Goal: Task Accomplishment & Management: Manage account settings

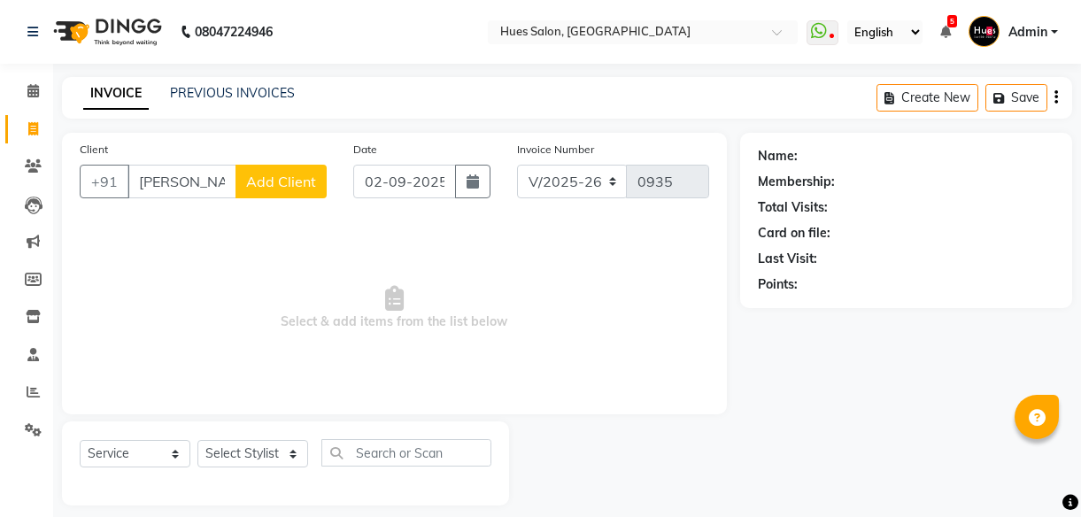
select select "3460"
select select "service"
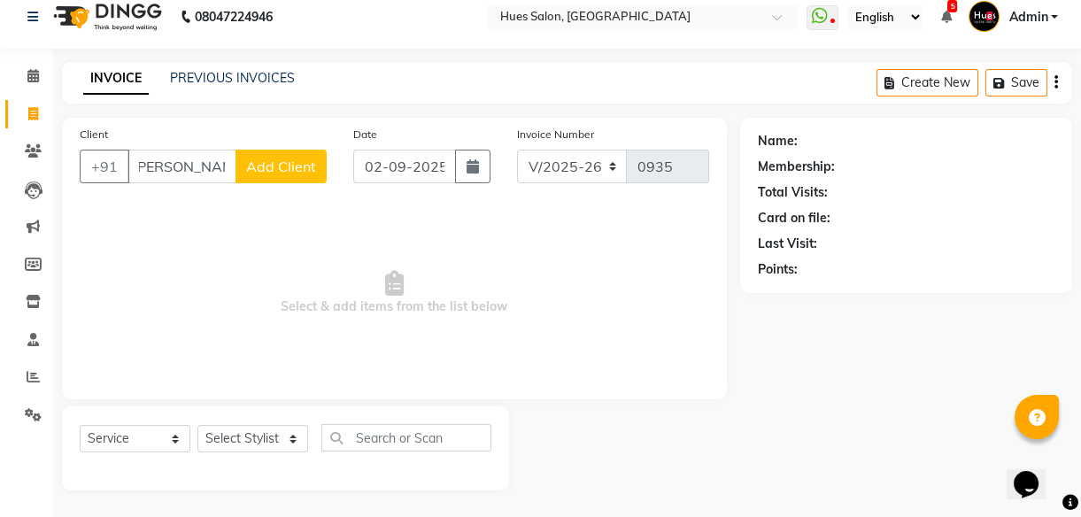
scroll to position [0, 3]
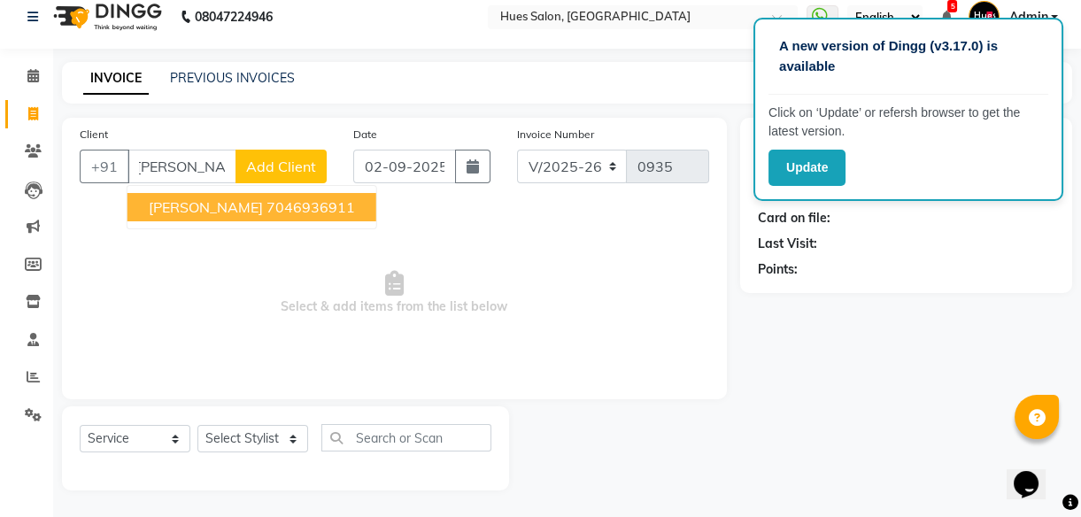
click at [212, 201] on span "Sakshee Jangam" at bounding box center [206, 207] width 114 height 18
type input "7046936911"
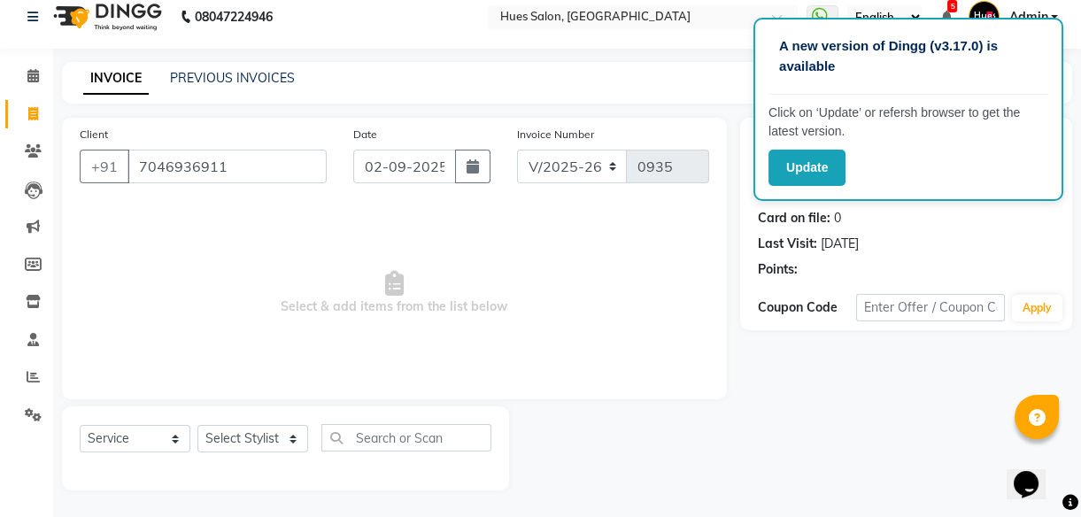
select select "2: Object"
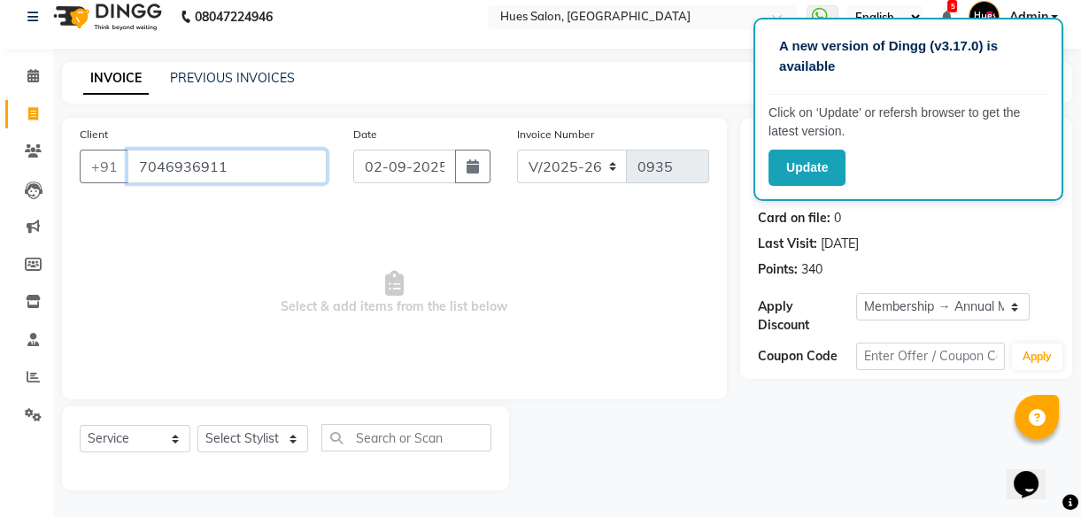
click at [204, 168] on input "7046936911" at bounding box center [226, 167] width 199 height 34
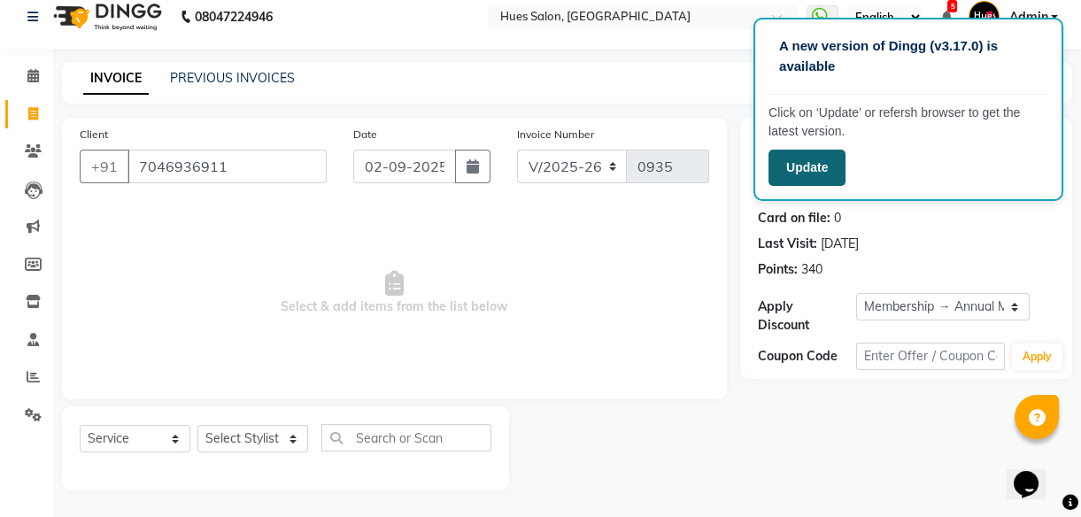
click at [828, 159] on button "Update" at bounding box center [806, 168] width 77 height 36
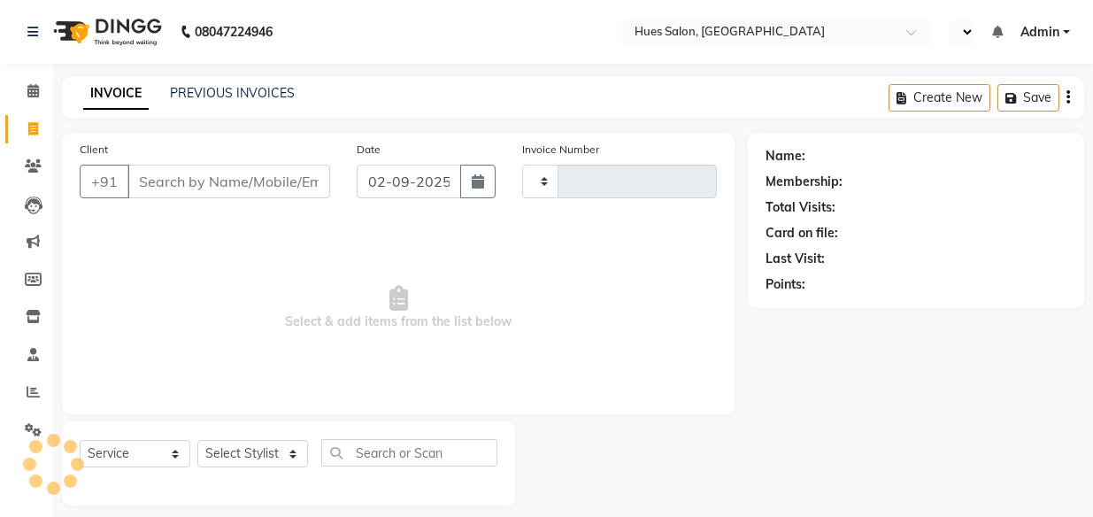
select select "service"
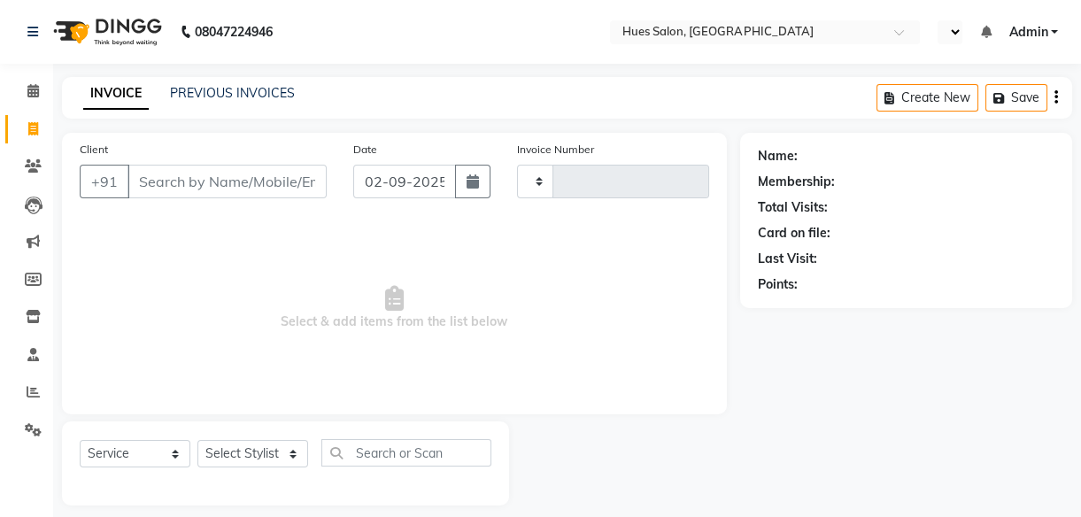
select select "en"
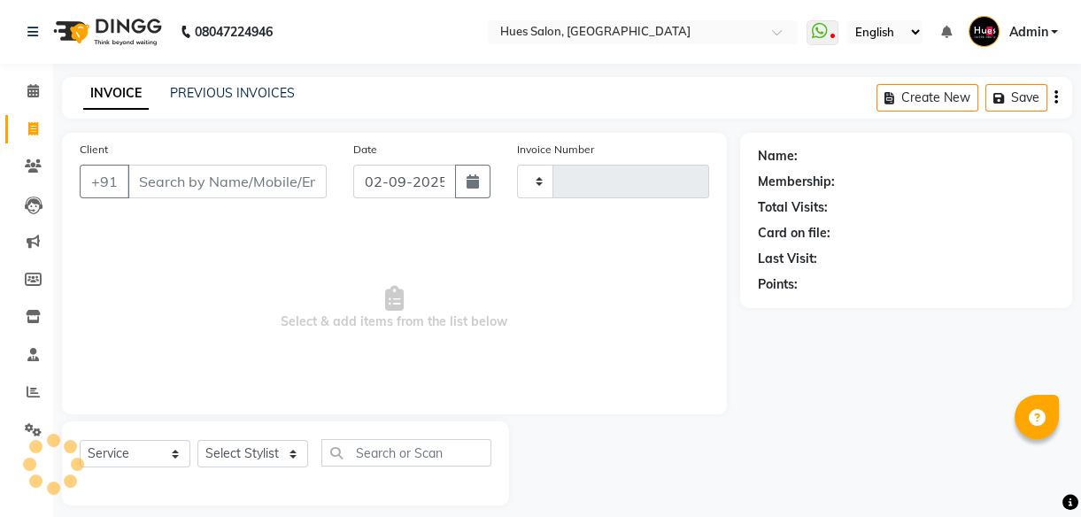
type input "0935"
select select "3460"
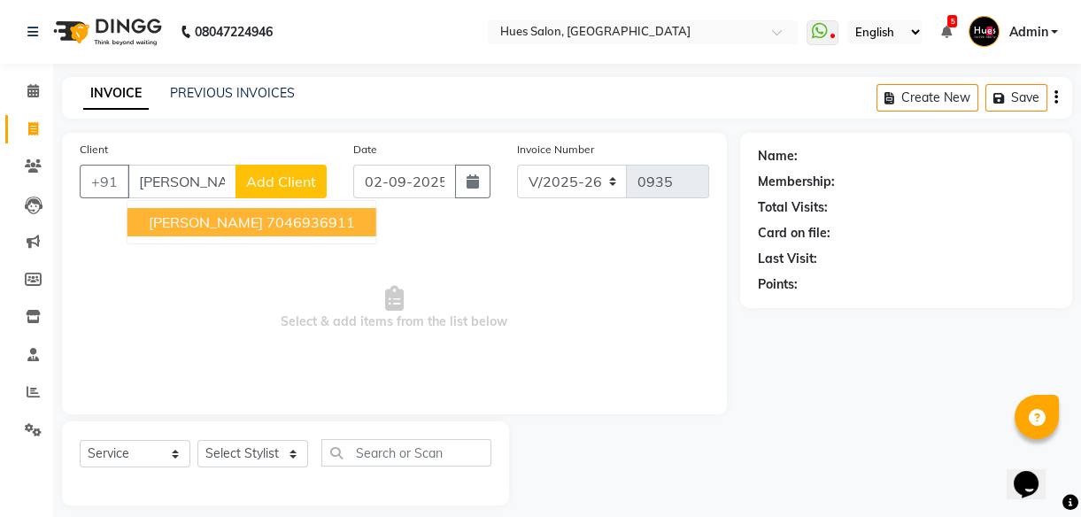
click at [305, 231] on button "Sakshee Jangam 7046936911" at bounding box center [251, 222] width 249 height 28
type input "7046936911"
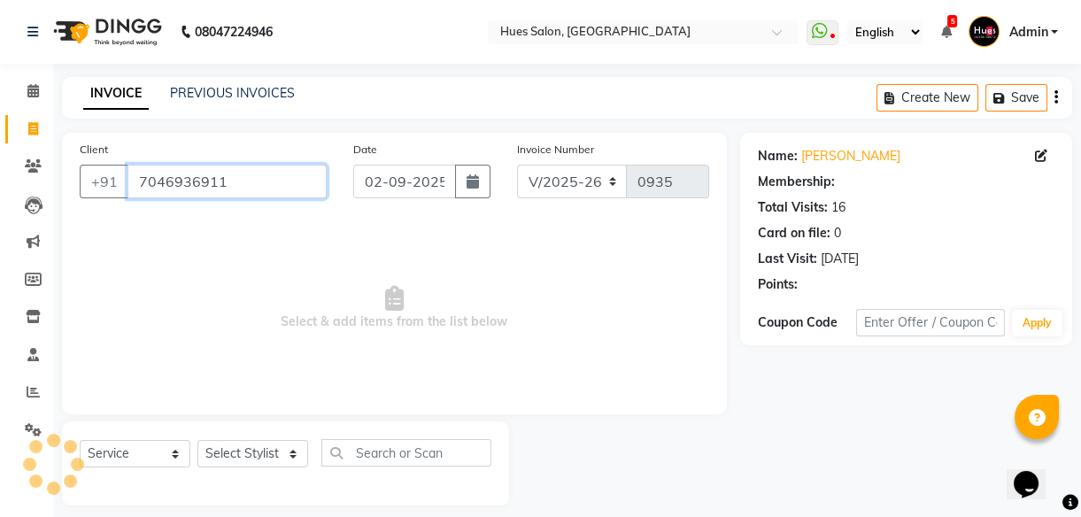
select select "2: Object"
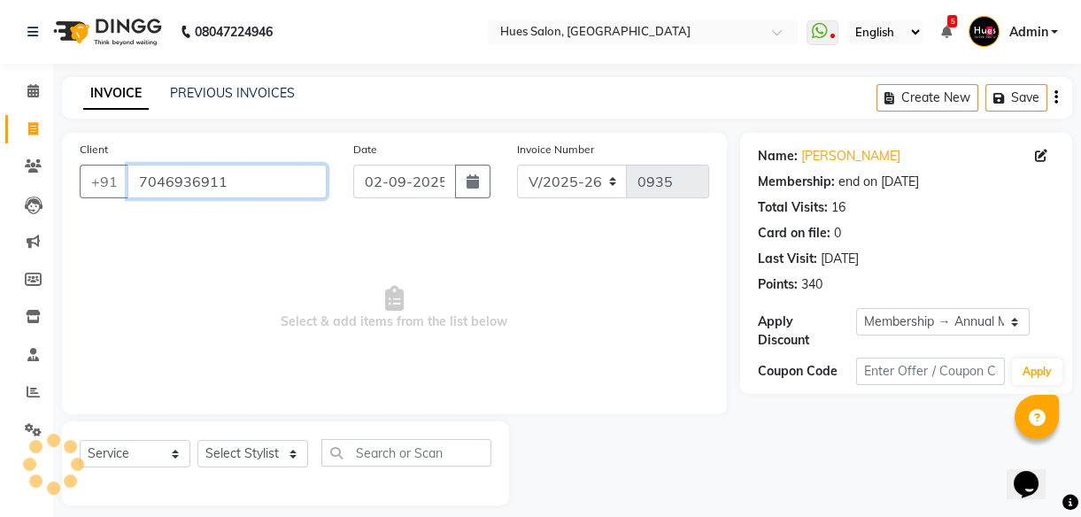
click at [173, 186] on input "7046936911" at bounding box center [226, 182] width 199 height 34
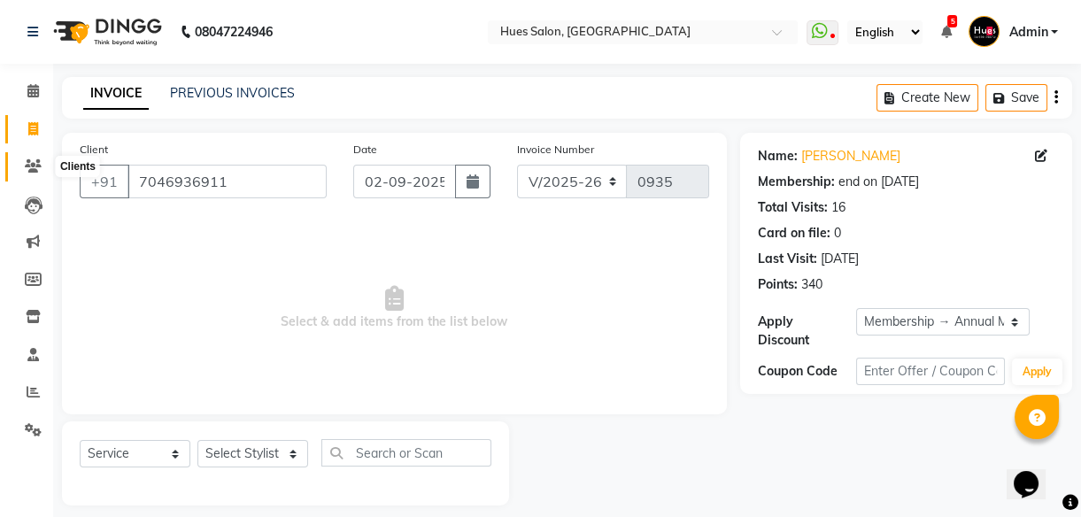
click at [29, 161] on icon at bounding box center [33, 165] width 17 height 13
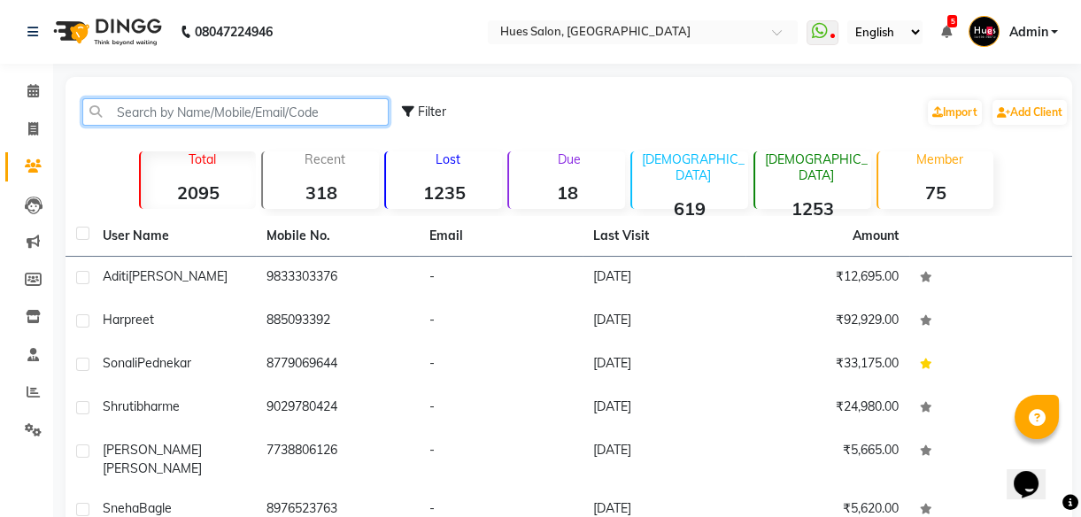
click at [155, 115] on input "text" at bounding box center [235, 111] width 306 height 27
paste input "7046936911"
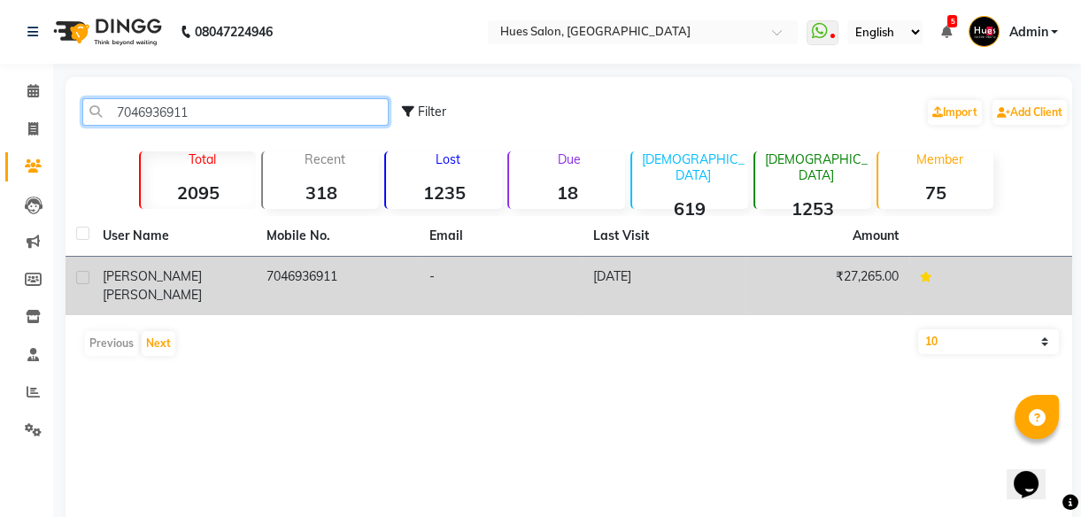
type input "7046936911"
click at [320, 274] on td "7046936911" at bounding box center [338, 286] width 164 height 58
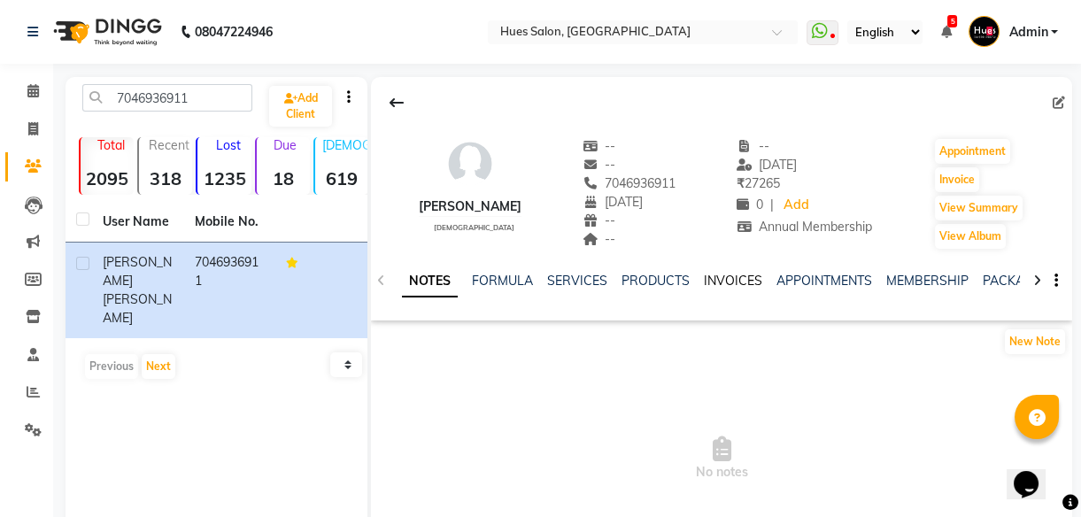
click at [752, 283] on link "INVOICES" at bounding box center [733, 281] width 58 height 16
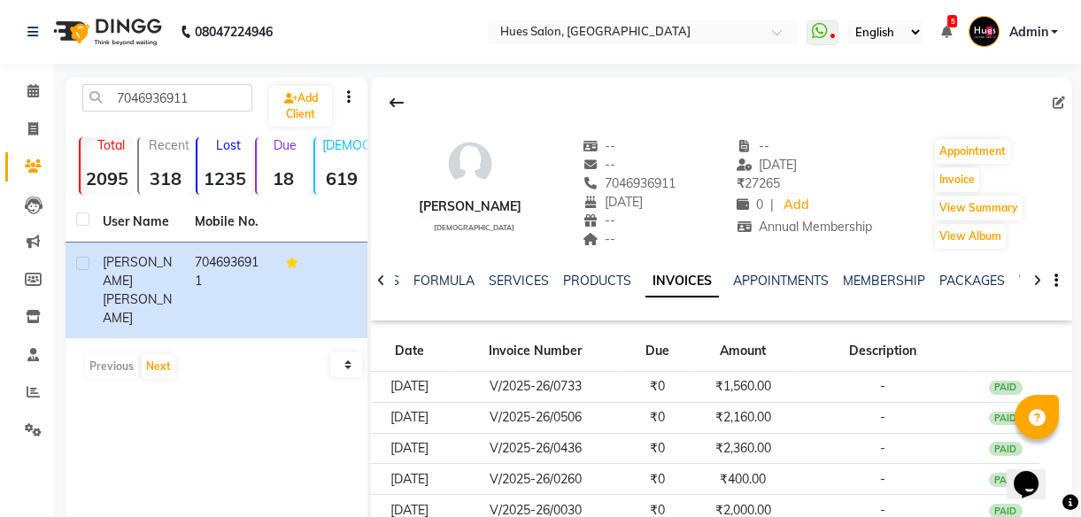
click at [778, 272] on div "APPOINTMENTS" at bounding box center [781, 281] width 96 height 19
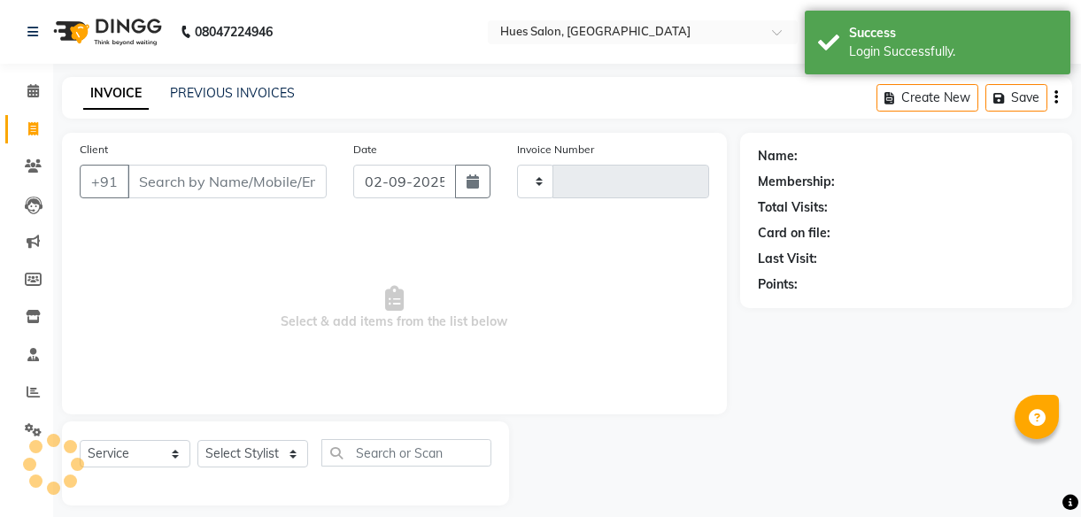
select select "service"
type input "0935"
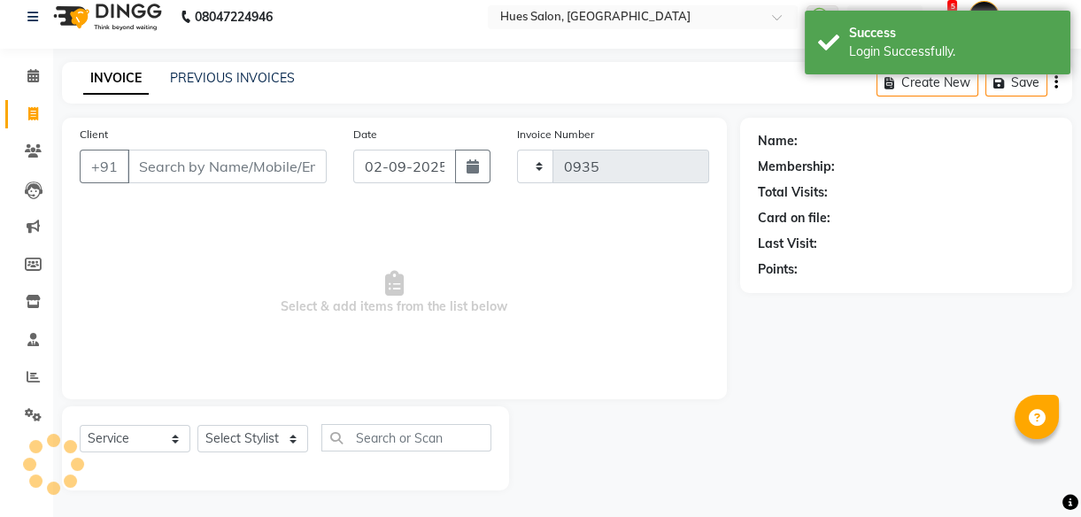
scroll to position [16, 0]
select select "3460"
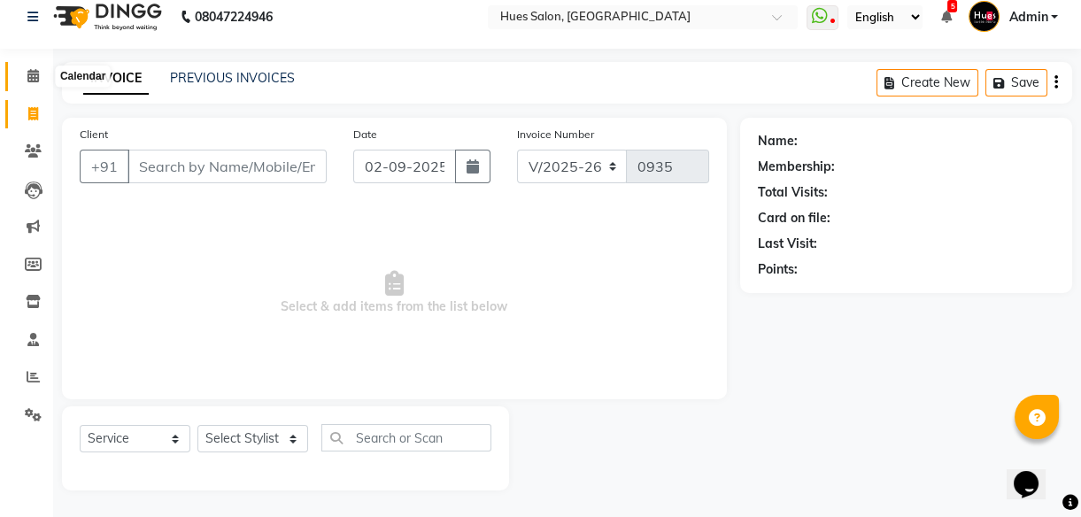
click at [37, 69] on icon at bounding box center [33, 75] width 12 height 13
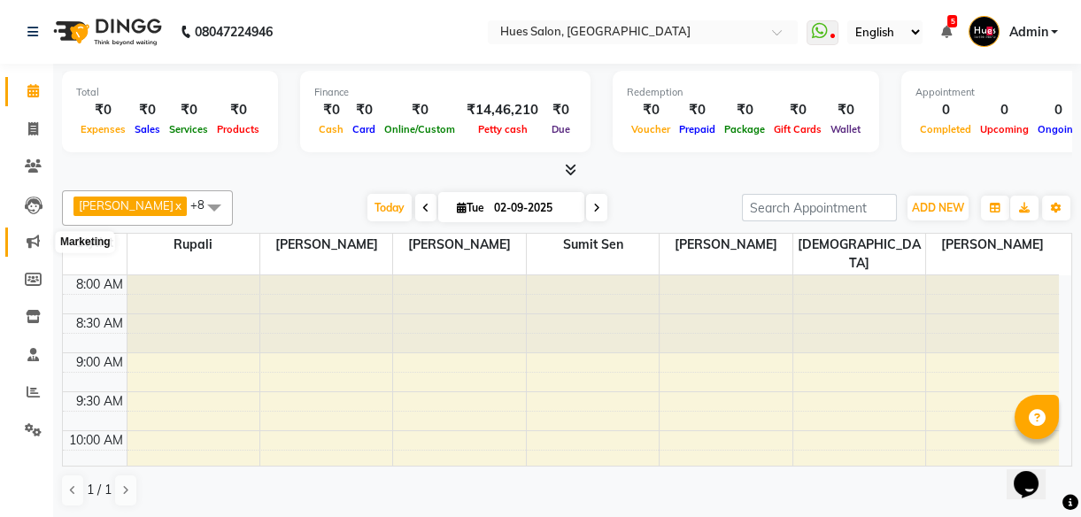
click at [35, 239] on icon at bounding box center [33, 241] width 13 height 13
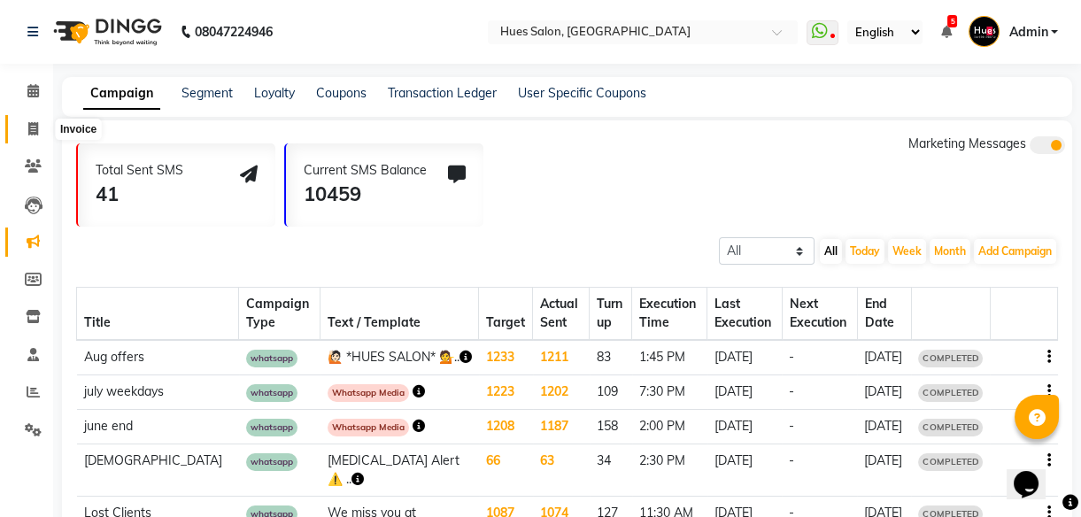
click at [29, 126] on icon at bounding box center [33, 128] width 10 height 13
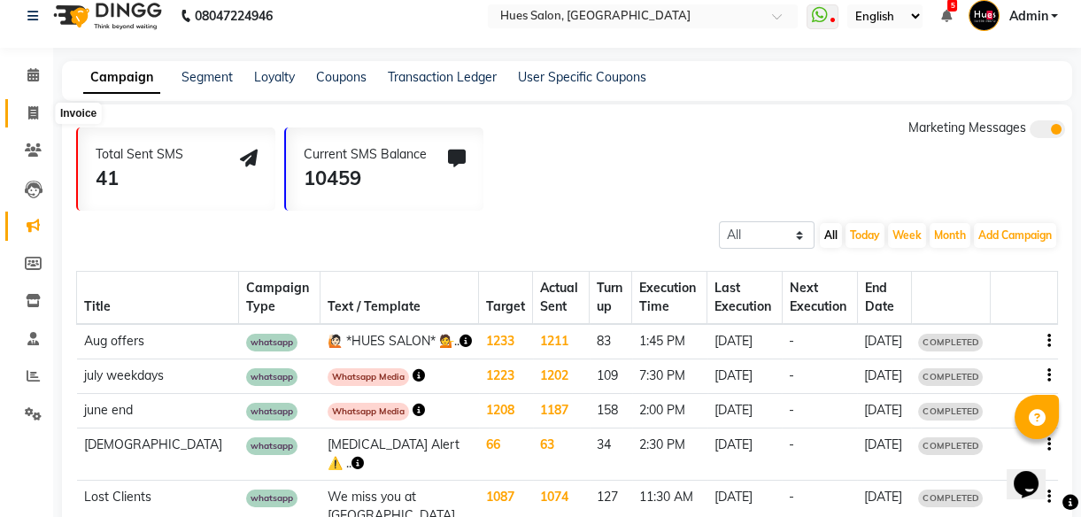
select select "service"
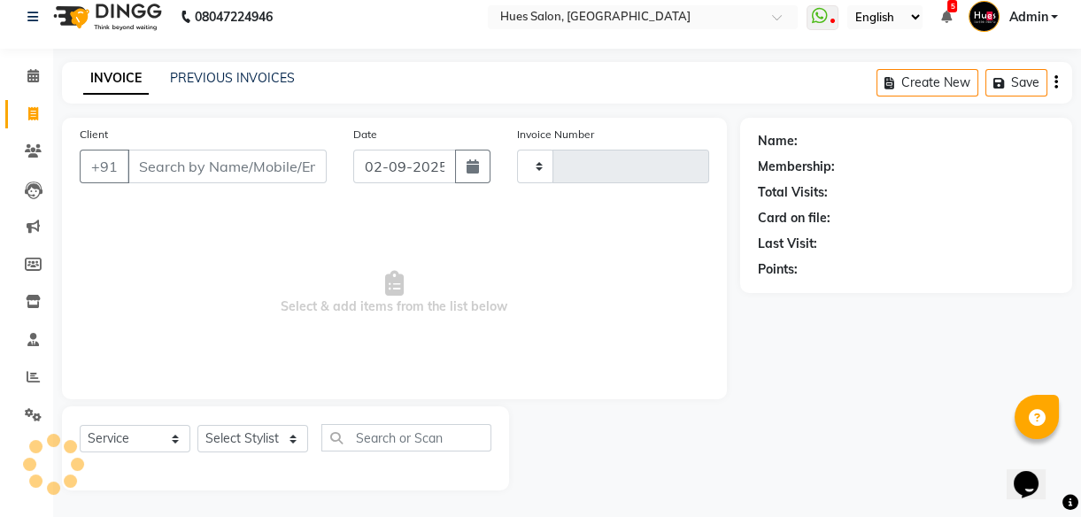
type input "0935"
select select "3460"
click at [29, 126] on link "Invoice" at bounding box center [26, 114] width 42 height 29
select select "service"
type input "0935"
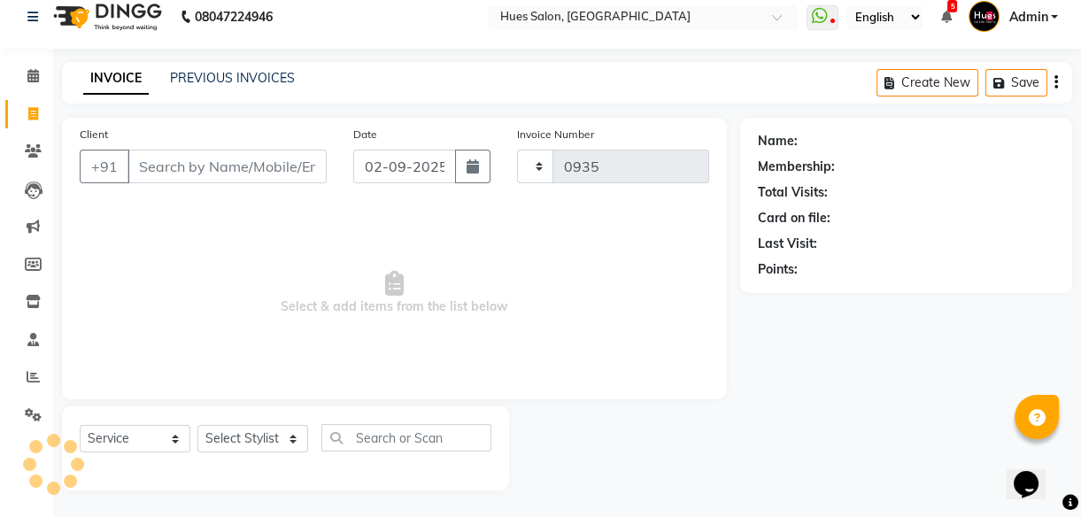
select select "3460"
click at [235, 75] on link "PREVIOUS INVOICES" at bounding box center [232, 78] width 125 height 16
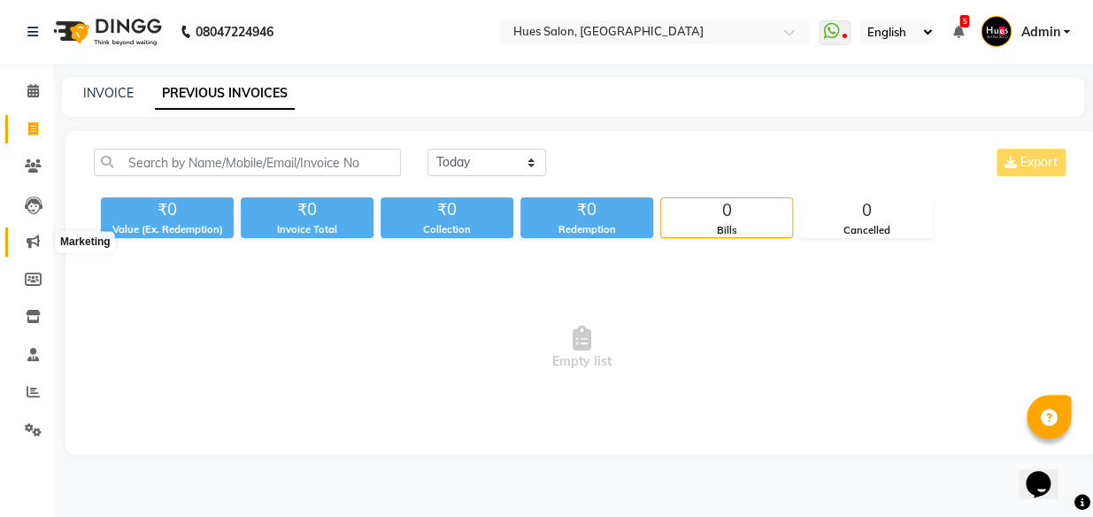
click at [35, 240] on icon at bounding box center [33, 241] width 13 height 13
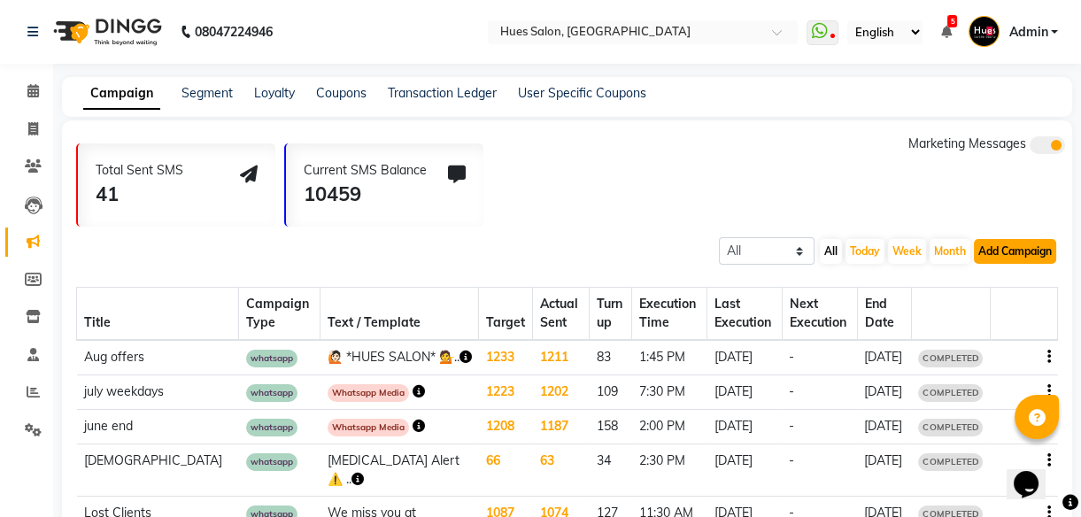
click at [1006, 245] on button "Add Campaign" at bounding box center [1015, 251] width 82 height 25
click at [1009, 256] on button "Add Campaign" at bounding box center [1015, 251] width 82 height 25
click at [1027, 249] on button "Add Campaign" at bounding box center [1015, 251] width 82 height 25
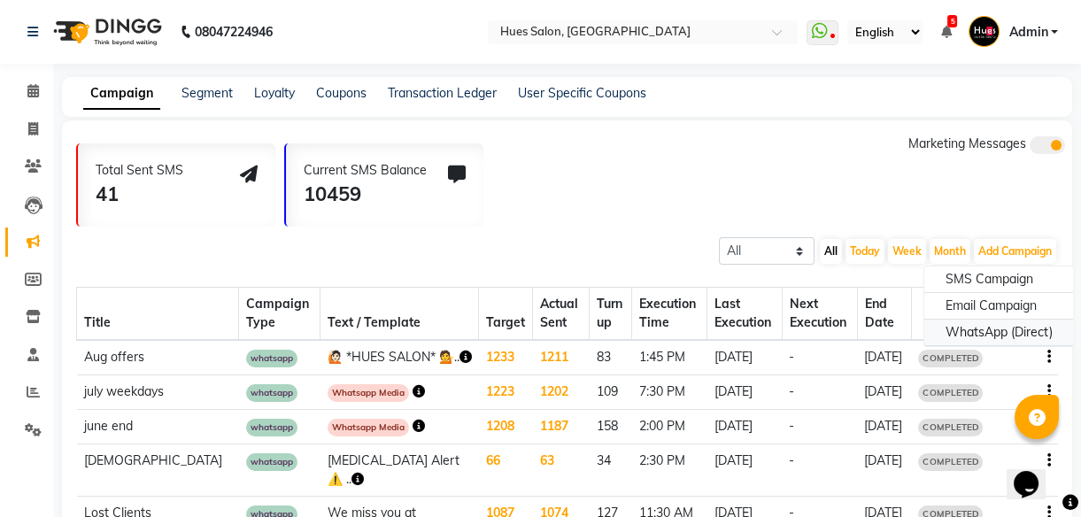
click at [982, 335] on div "WhatsApp (Direct)" at bounding box center [999, 332] width 150 height 27
select select "2"
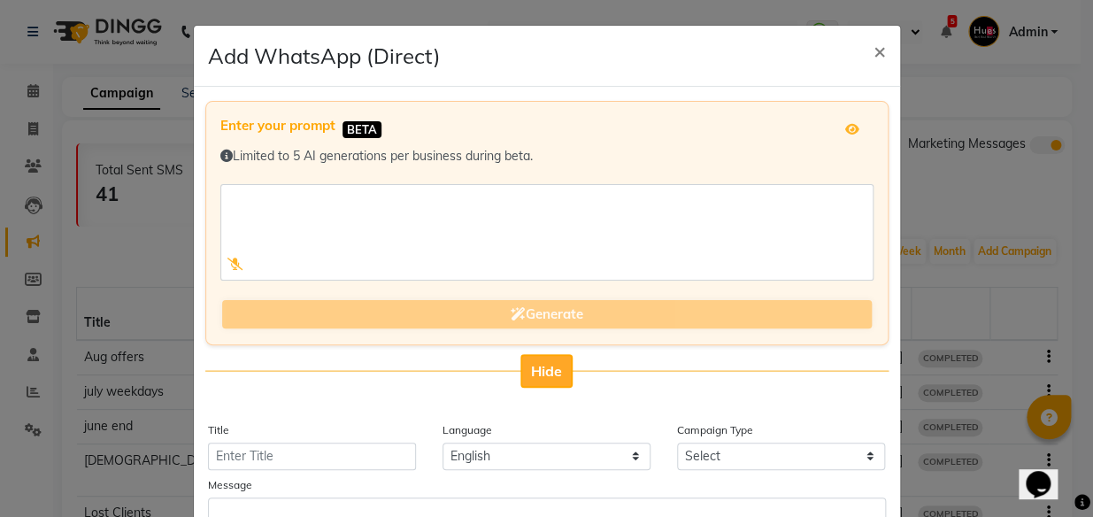
click at [545, 381] on button "Hide" at bounding box center [546, 371] width 52 height 34
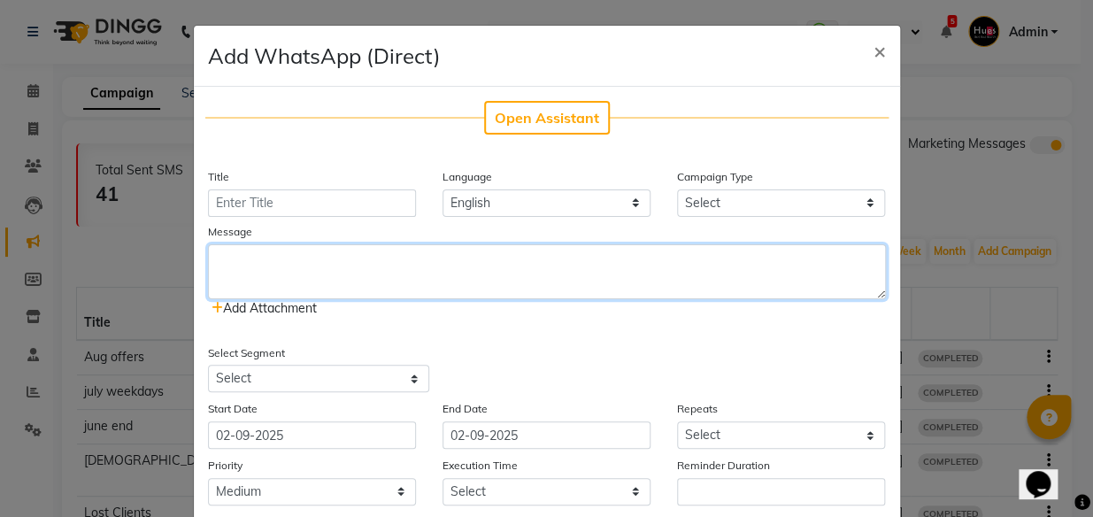
click at [277, 264] on textarea at bounding box center [547, 271] width 678 height 55
click at [250, 261] on textarea "********HUES SALON******** 💰 Super Savings in September 💰 *Pick your grooming p…" at bounding box center [547, 271] width 678 height 55
paste textarea "********HUES SALON******** 💰 Super Savings in September 💰 *Pick your grooming p…"
type textarea "********LORE IPSUM******** 💰 Dolor Sitamet co Adipiscin 💰 *Elit sedd eiusmodt i…"
click at [299, 262] on textarea at bounding box center [547, 271] width 678 height 55
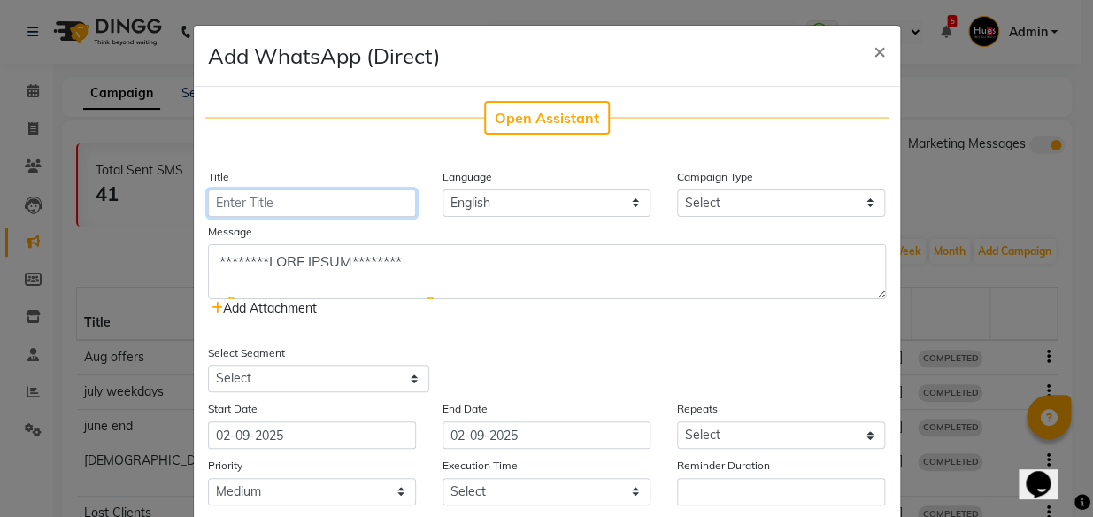
scroll to position [1182, 0]
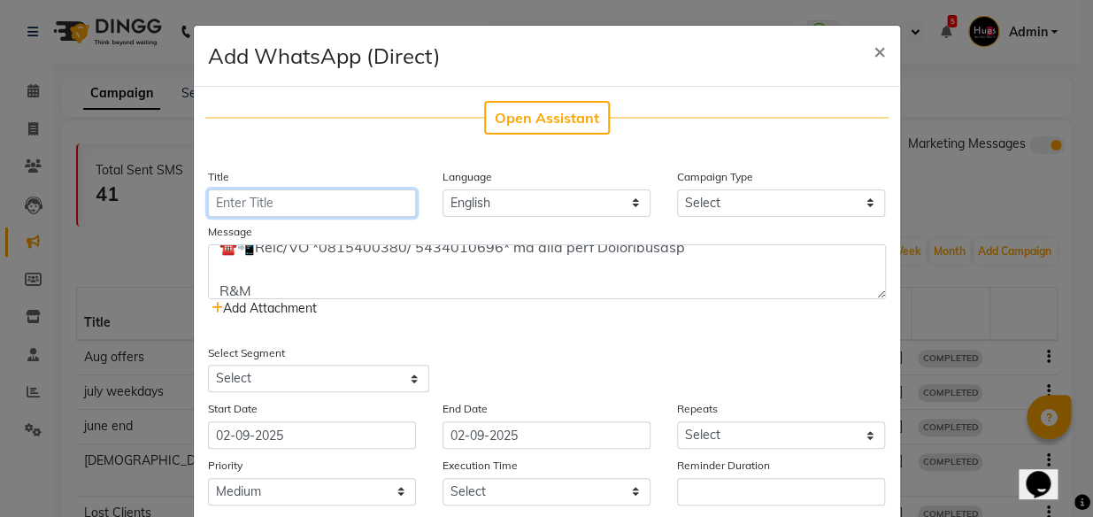
click at [293, 203] on input "Title" at bounding box center [312, 202] width 208 height 27
click at [290, 200] on input "Title" at bounding box center [312, 202] width 208 height 27
type input "Sep offers"
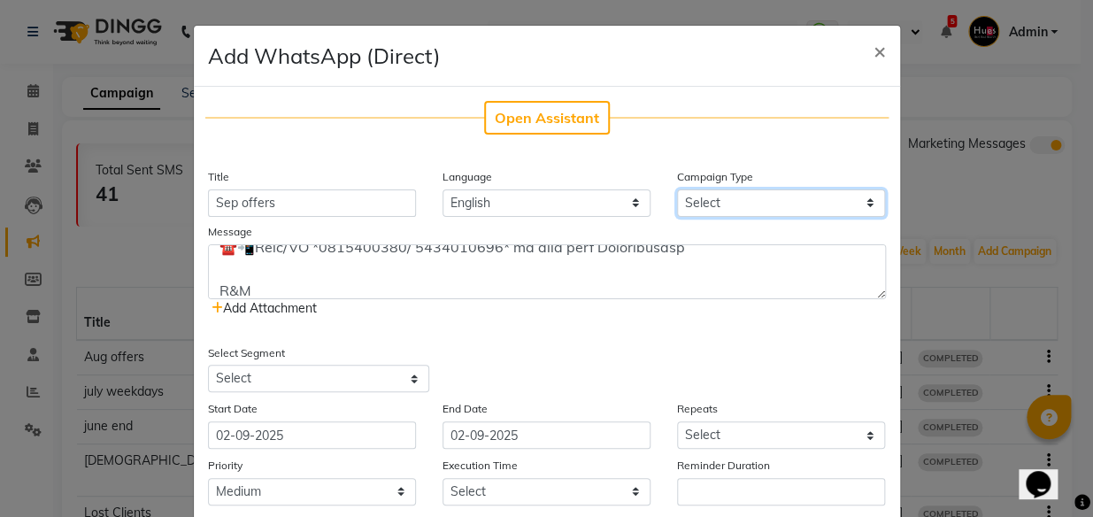
click at [728, 201] on select "Select Birthday Anniversary Promotional Service reminder" at bounding box center [781, 202] width 208 height 27
select select "3"
click at [677, 189] on select "Select Birthday Anniversary Promotional Service reminder" at bounding box center [781, 202] width 208 height 27
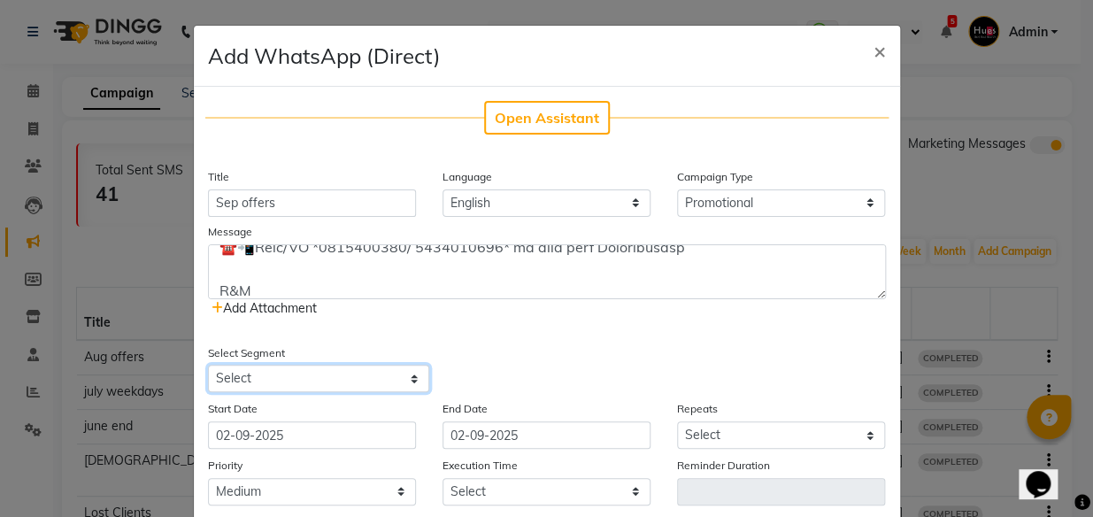
click at [333, 375] on select "Select All Customers All [DEMOGRAPHIC_DATA] Customer All [DEMOGRAPHIC_DATA] Cus…" at bounding box center [318, 378] width 221 height 27
select select "9575"
click at [208, 366] on select "Select All Customers All [DEMOGRAPHIC_DATA] Customer All [DEMOGRAPHIC_DATA] Cus…" at bounding box center [318, 378] width 221 height 27
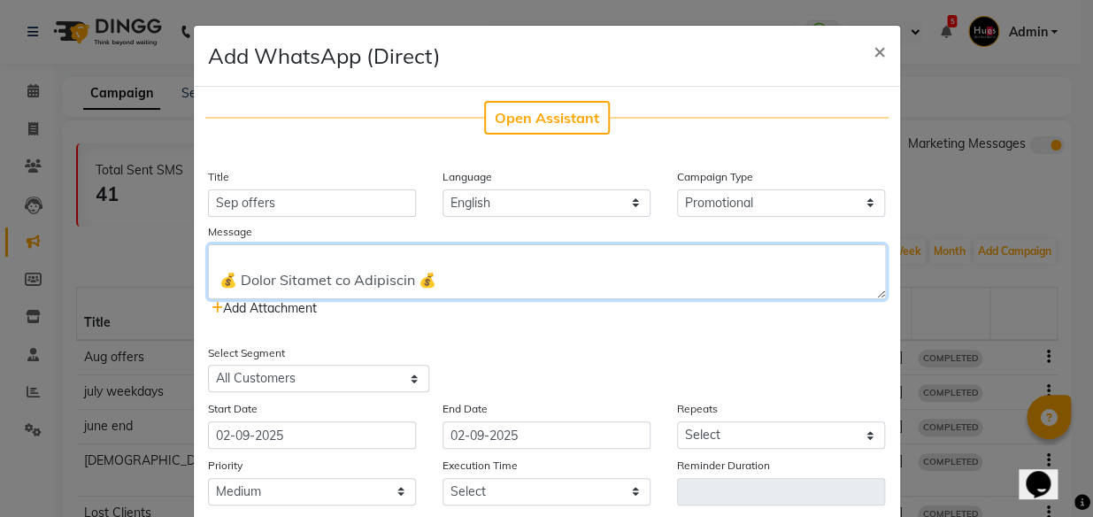
scroll to position [0, 0]
click at [605, 270] on textarea at bounding box center [547, 271] width 678 height 55
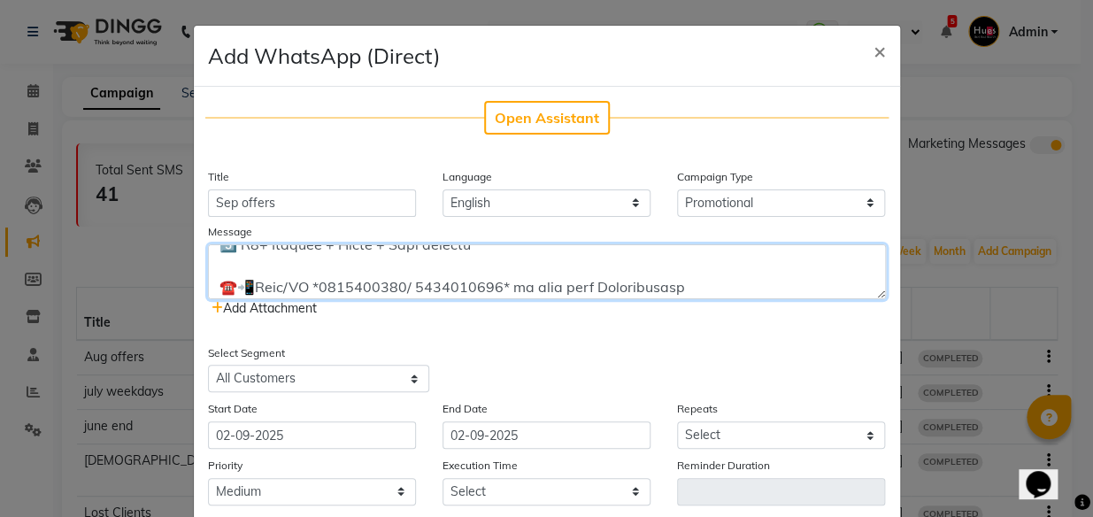
scroll to position [1210, 0]
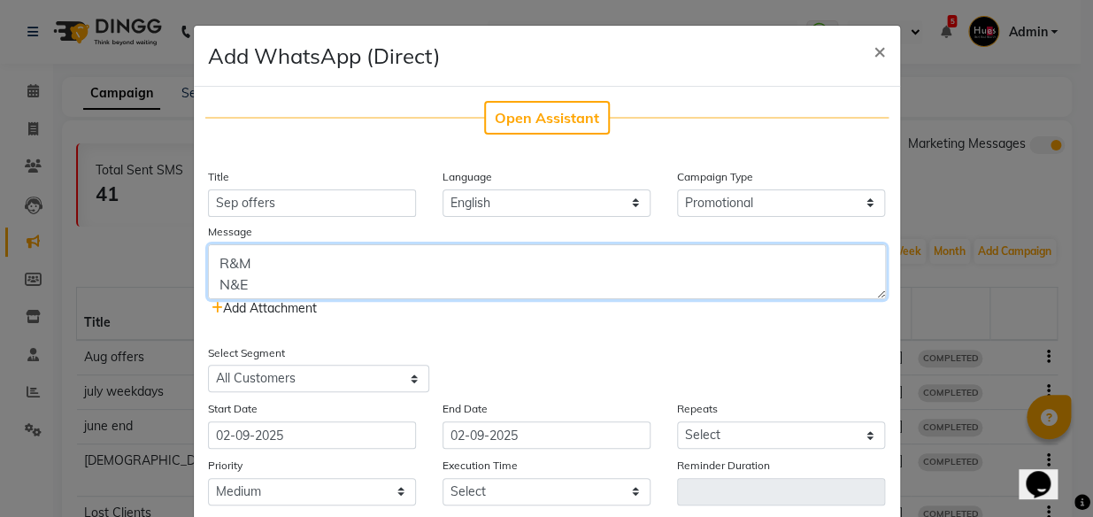
drag, startPoint x: 213, startPoint y: 285, endPoint x: 315, endPoint y: 304, distance: 103.5
click at [315, 304] on div "Add Attachment" at bounding box center [547, 280] width 678 height 73
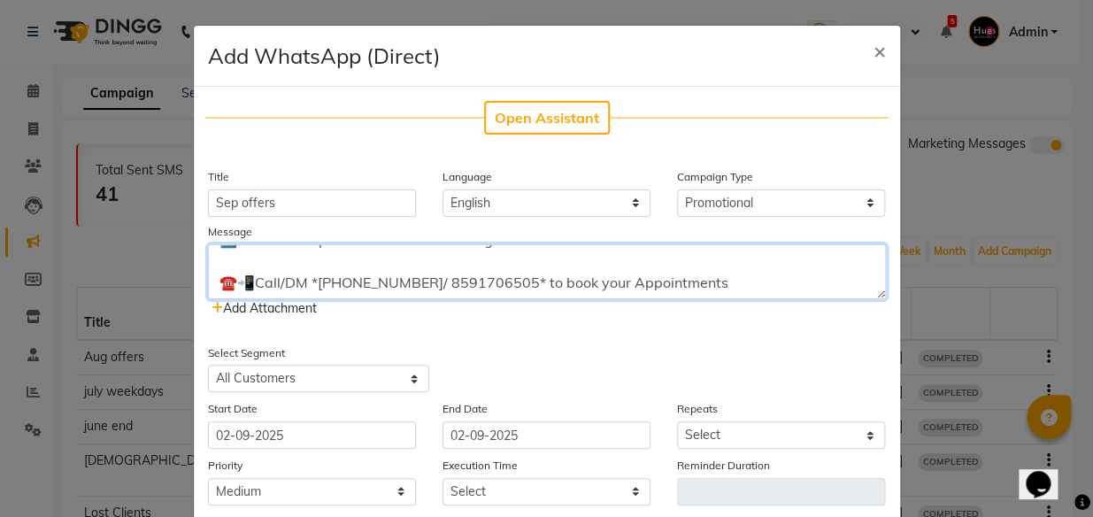
scroll to position [574, 0]
click at [743, 265] on textarea "********HUES SALON******** 💰 Super Savings in September 💰 *Pick your grooming p…" at bounding box center [547, 271] width 678 height 55
click at [273, 282] on textarea "********HUES SALON******** 💰 Super Savings in September 💰 *Pick your grooming p…" at bounding box center [547, 271] width 678 height 55
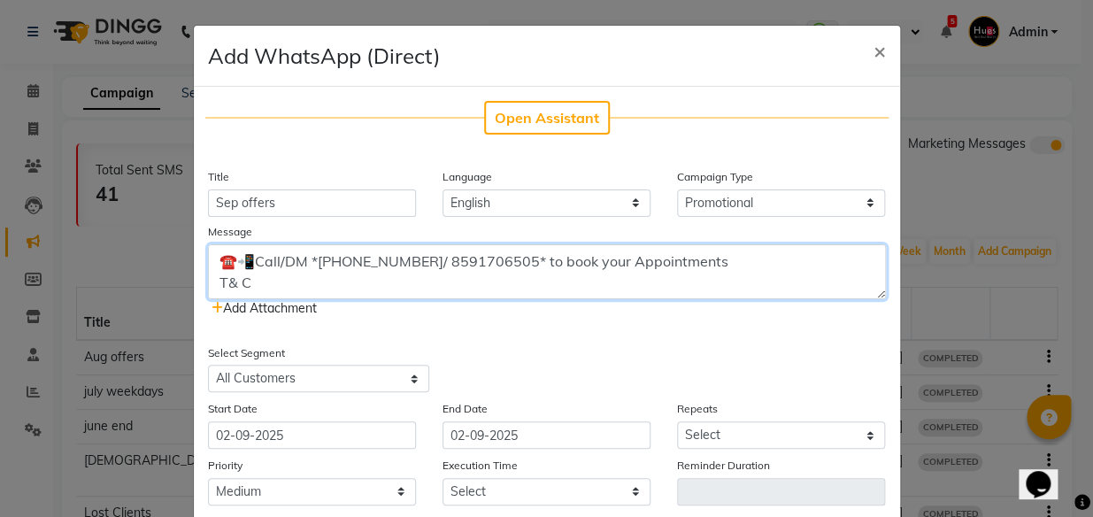
click at [233, 283] on textarea "********HUES SALON******** 💰 Super Savings in September 💰 *Pick your grooming p…" at bounding box center [547, 271] width 678 height 55
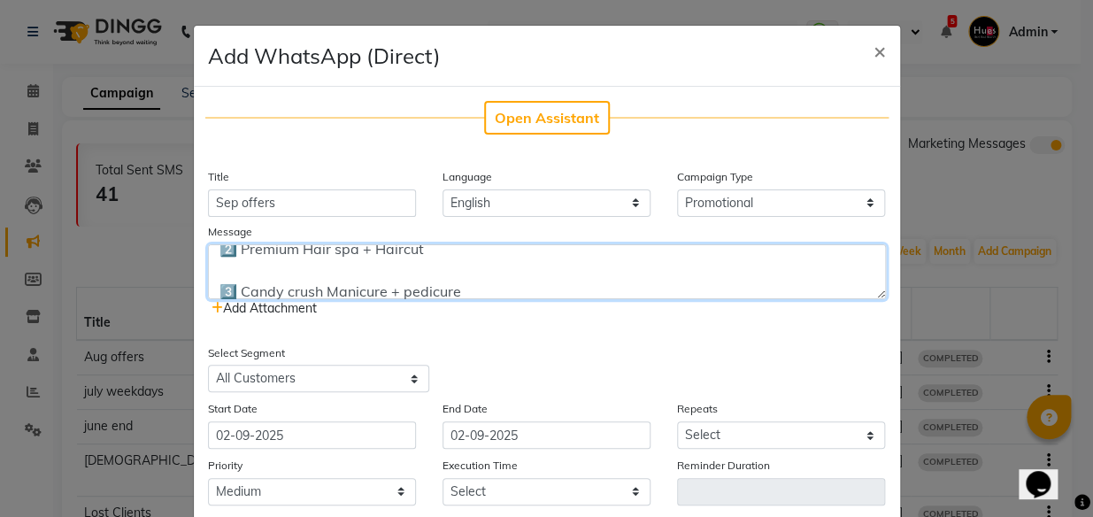
scroll to position [257, 0]
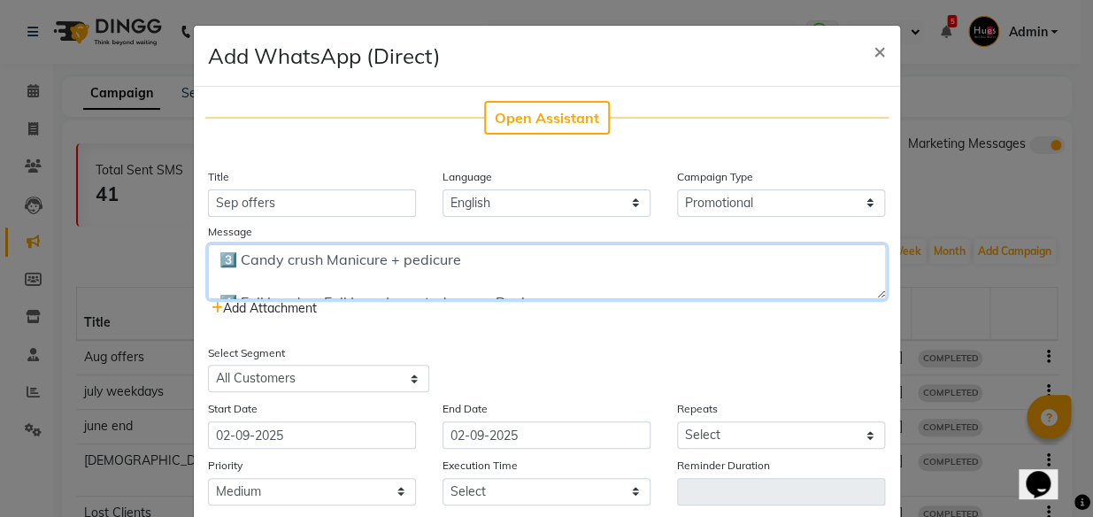
click at [402, 261] on textarea "********HUES SALON******** 💰 Super Savings in September 💰 *Pick your grooming p…" at bounding box center [547, 271] width 678 height 55
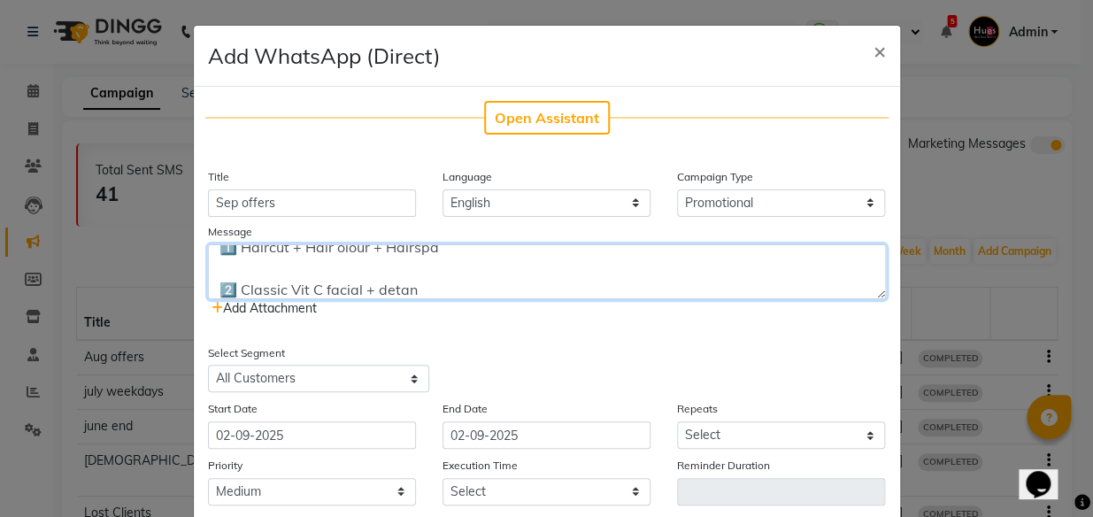
scroll to position [410, 0]
click at [338, 252] on textarea "********HUES SALON******** 💰 Super Savings in September 💰 *Pick your grooming p…" at bounding box center [547, 271] width 678 height 55
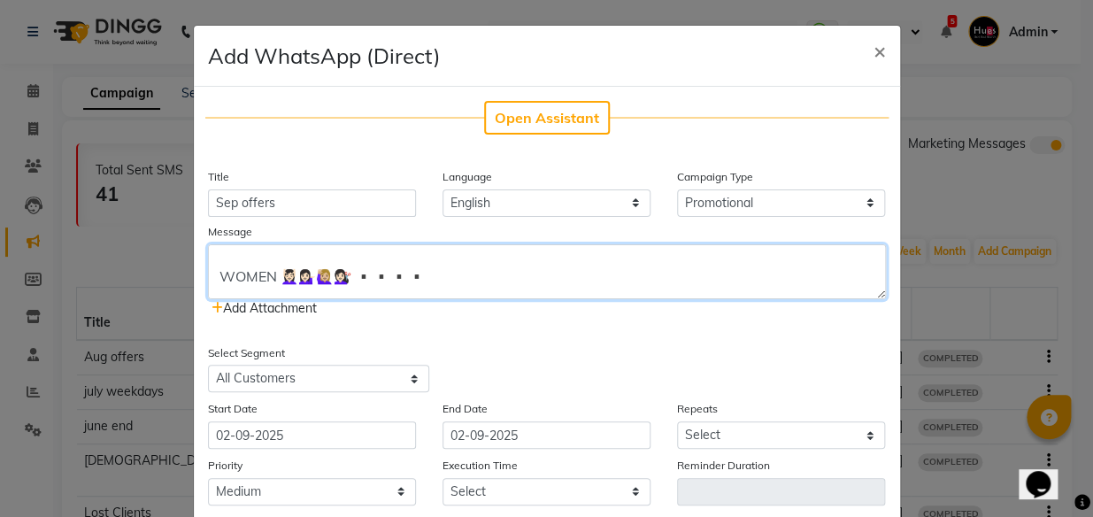
click at [338, 252] on textarea "********HUES SALON******** 💰 Super Savings in September 💰 *Pick your grooming p…" at bounding box center [547, 271] width 678 height 55
click at [338, 272] on textarea "********HUES SALON******** 💰 Super Savings in September 💰 *Pick your grooming p…" at bounding box center [547, 271] width 678 height 55
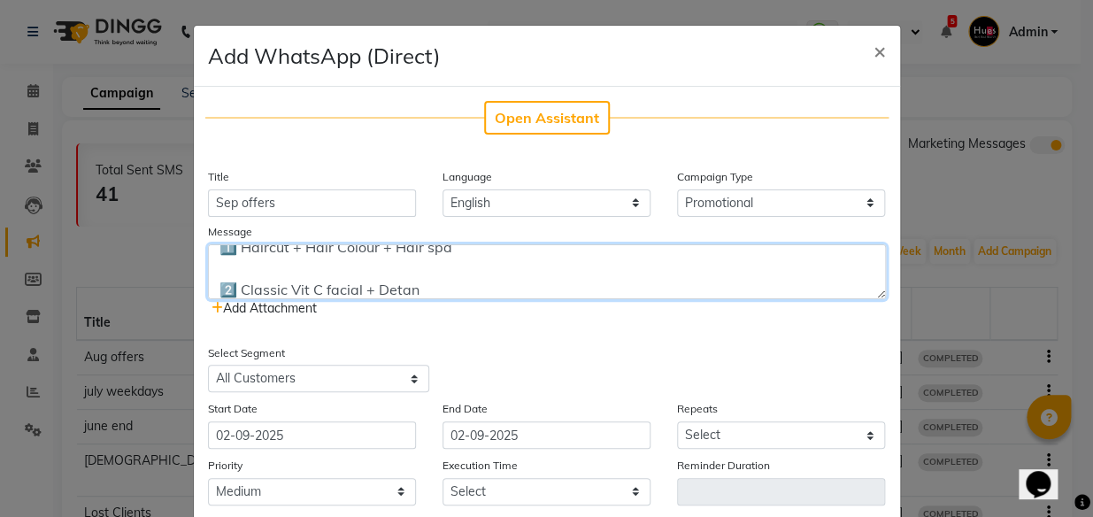
scroll to position [450, 0]
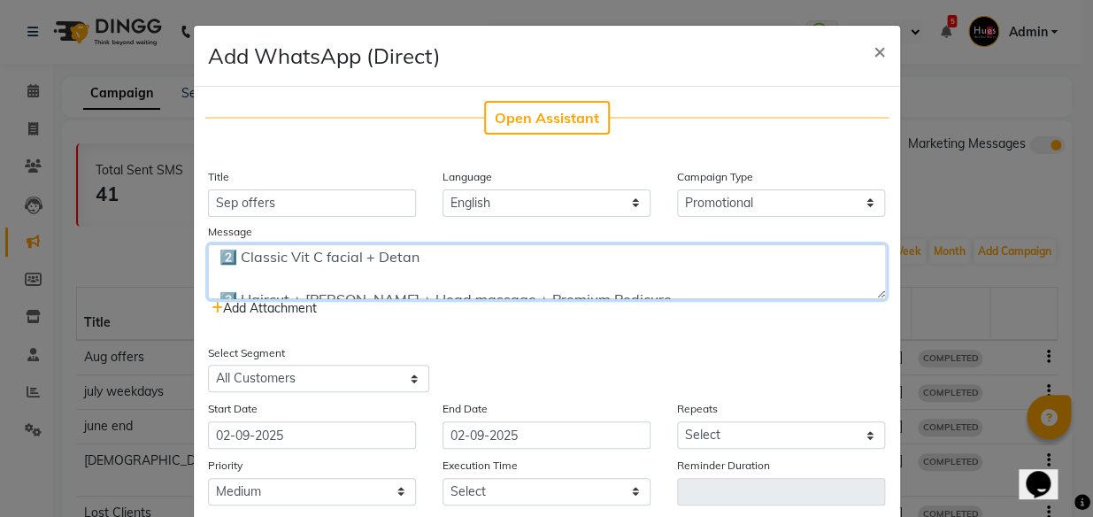
type textarea "********HUES SALON******** 💰 Super Savings in September 💰 *Pick your grooming p…"
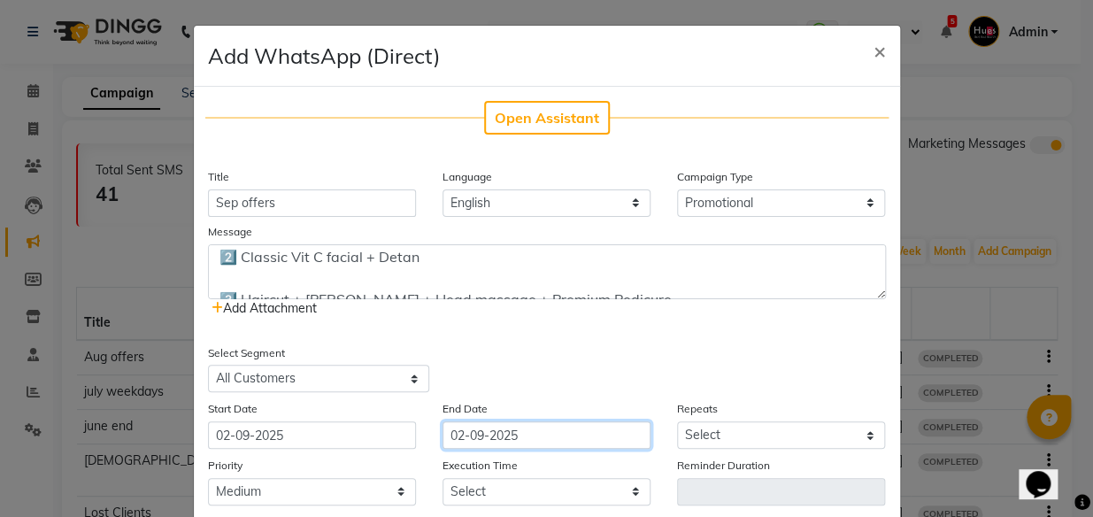
click at [555, 444] on input "02-09-2025" at bounding box center [547, 434] width 208 height 27
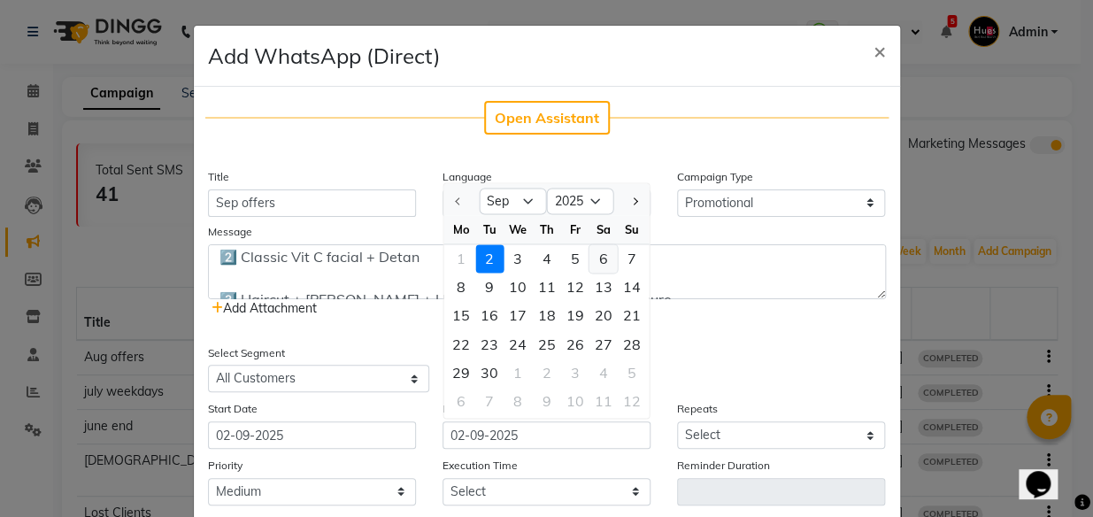
click at [599, 258] on div "6" at bounding box center [603, 259] width 28 height 28
type input "[DATE]"
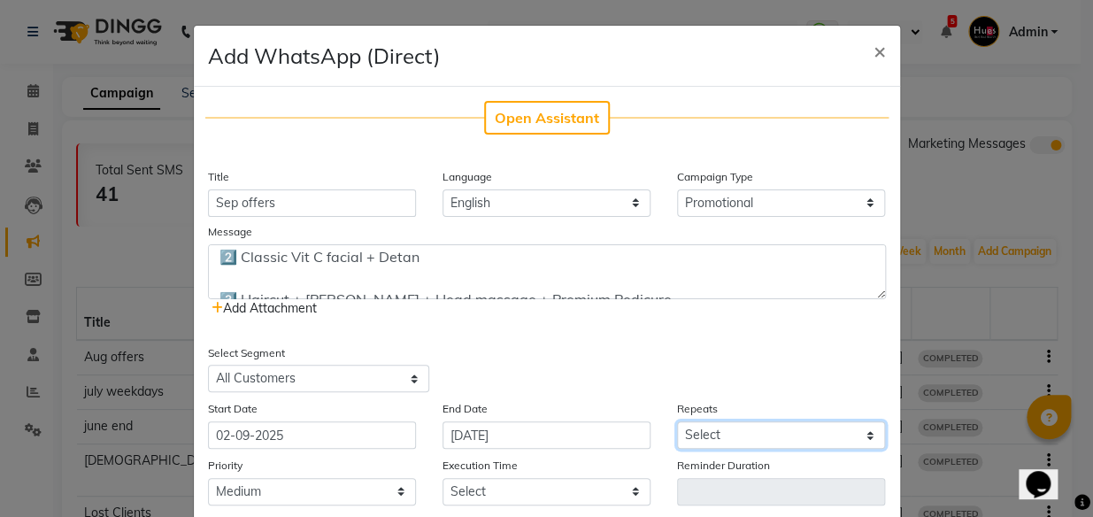
click at [712, 430] on select "Select Once Daily Alternate Day Weekly Monthly Yearly" at bounding box center [781, 434] width 208 height 27
select select "1"
click at [677, 422] on select "Select Once Daily Alternate Day Weekly Monthly Yearly" at bounding box center [781, 434] width 208 height 27
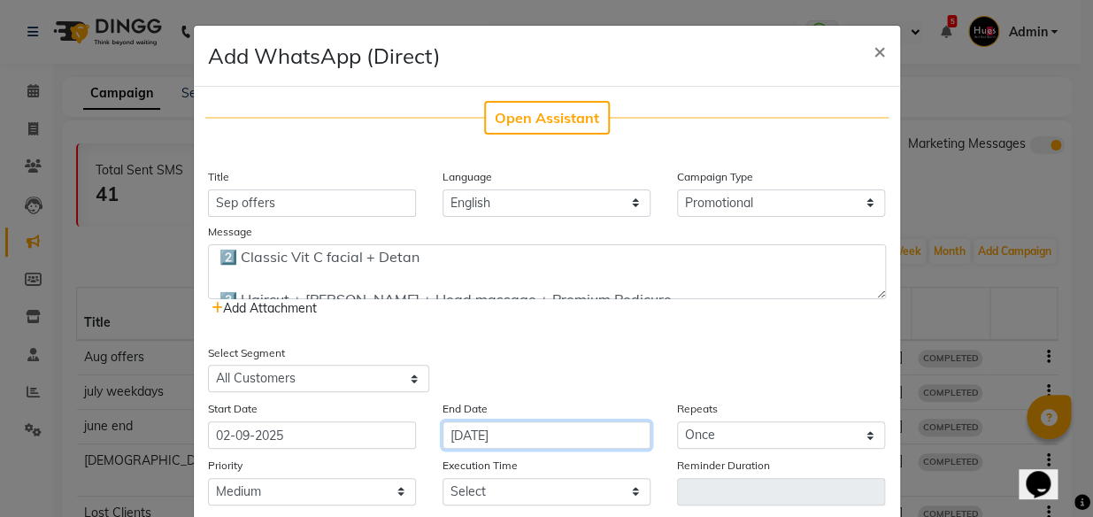
click at [591, 436] on input "[DATE]" at bounding box center [547, 434] width 208 height 27
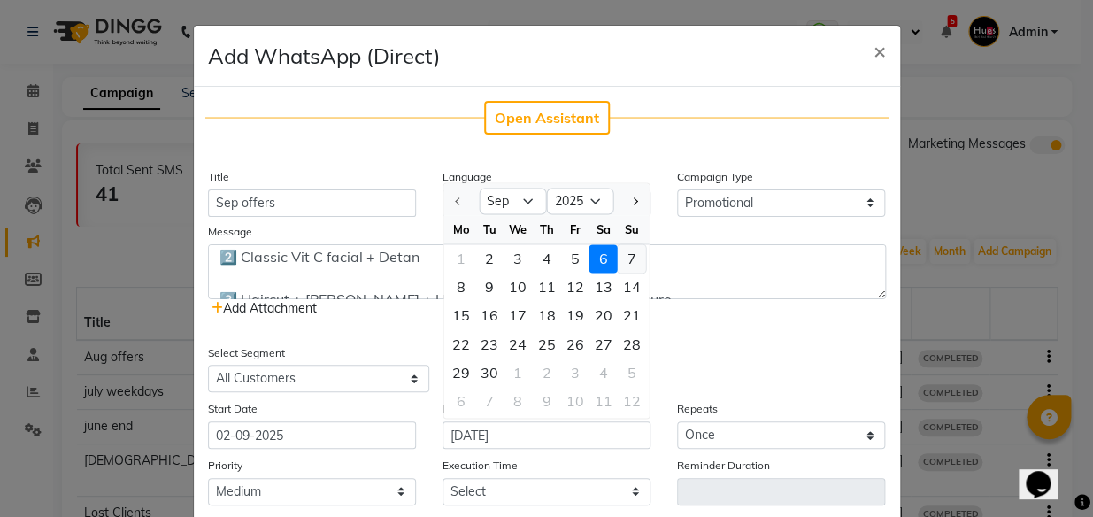
click at [621, 265] on div "7" at bounding box center [631, 259] width 28 height 28
type input "[DATE]"
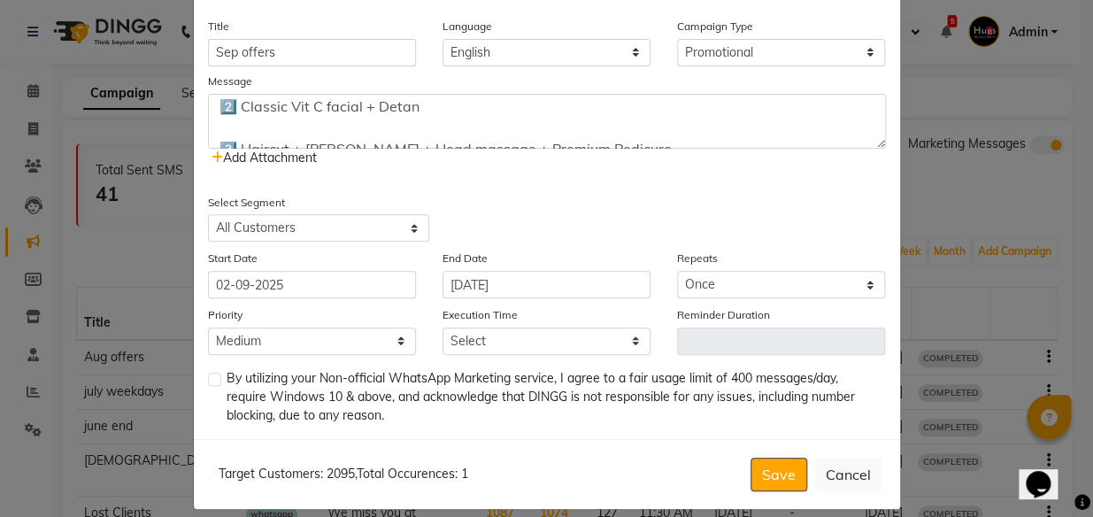
scroll to position [169, 0]
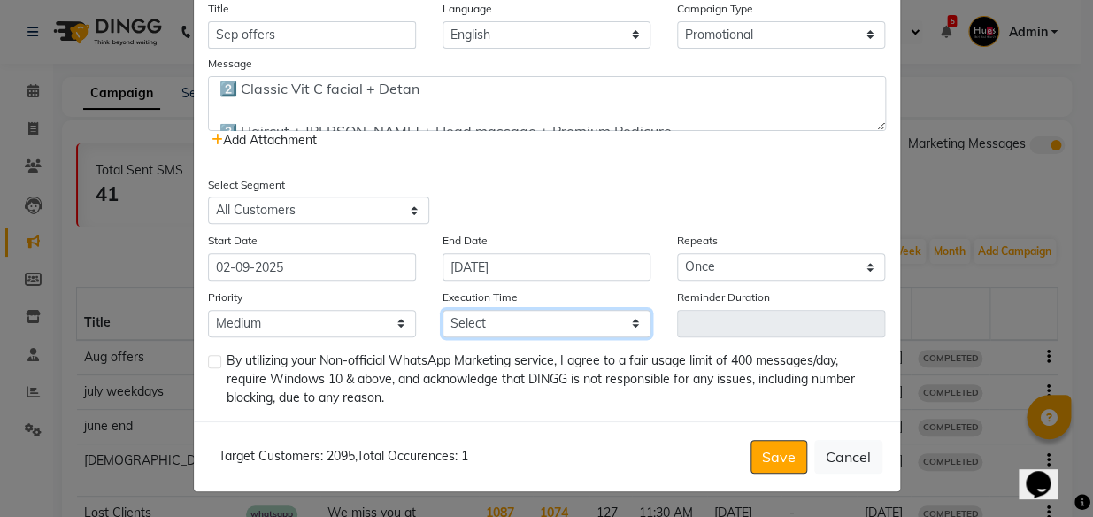
click at [558, 325] on select "Select 09:00 AM 09:15 AM 09:30 AM 09:45 AM 10:00 AM 10:15 AM 10:30 AM 10:45 AM …" at bounding box center [547, 323] width 208 height 27
select select "750"
click at [443, 310] on select "Select 09:00 AM 09:15 AM 09:30 AM 09:45 AM 10:00 AM 10:15 AM 10:30 AM 10:45 AM …" at bounding box center [547, 323] width 208 height 27
click at [212, 362] on label at bounding box center [214, 361] width 13 height 13
click at [212, 362] on input "checkbox" at bounding box center [214, 363] width 12 height 12
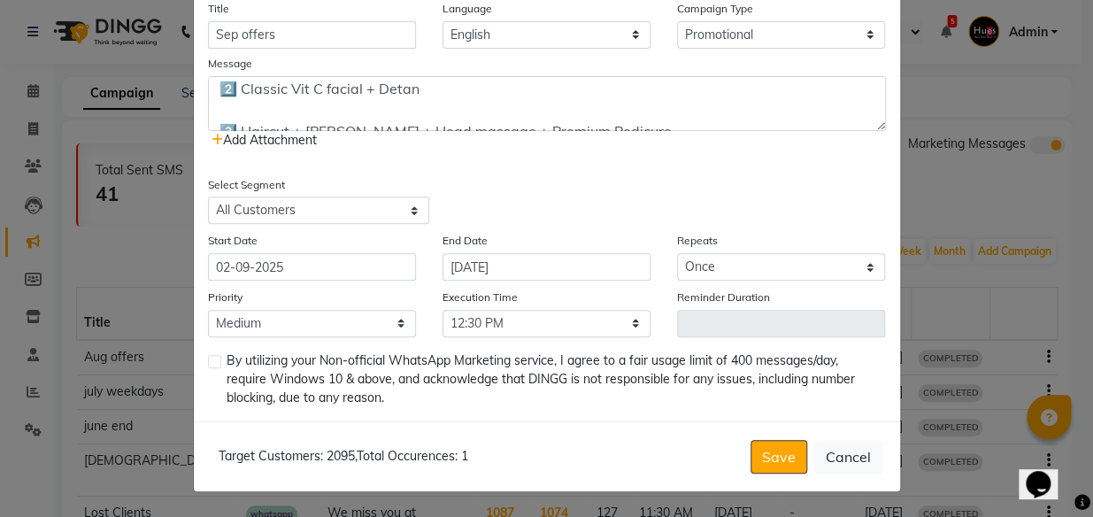
checkbox input "true"
click at [758, 445] on button "Save" at bounding box center [779, 457] width 57 height 34
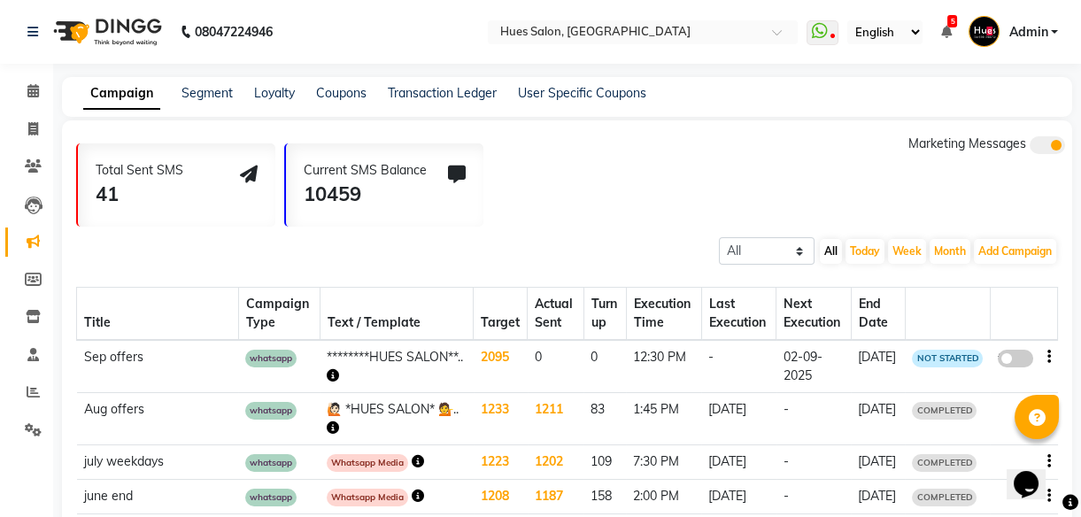
click at [1007, 356] on span at bounding box center [1014, 359] width 35 height 18
click at [1021, 361] on input "false" at bounding box center [1021, 361] width 0 height 0
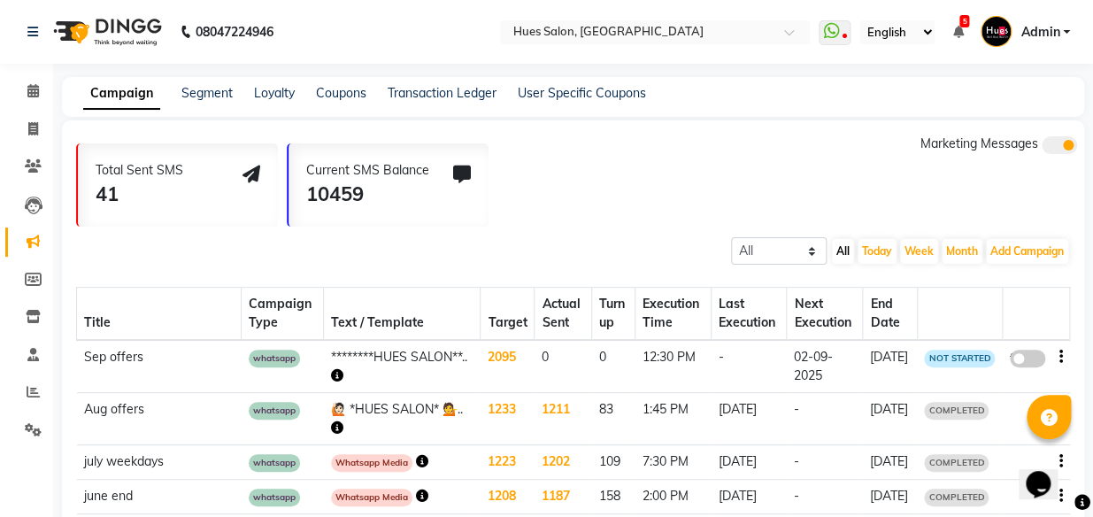
select select "3"
select select "9575"
select select "1"
select select "2"
select select "750"
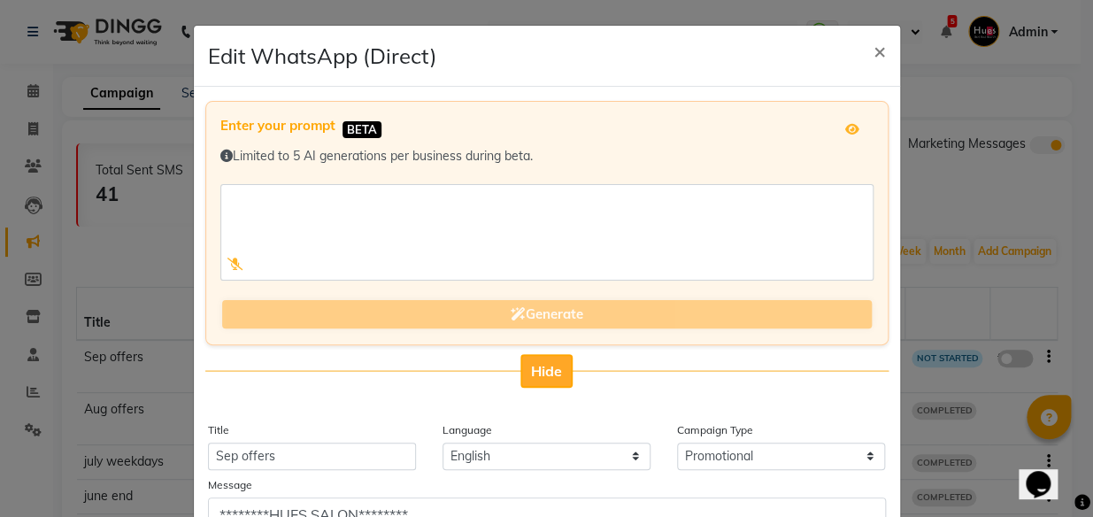
click at [549, 368] on span "Hide" at bounding box center [546, 371] width 31 height 18
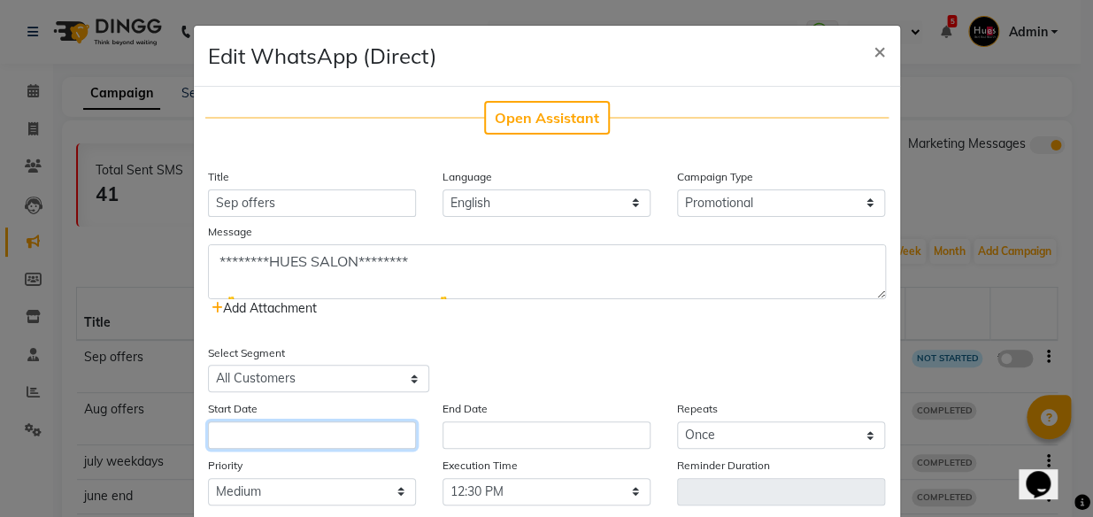
click at [273, 443] on input "text" at bounding box center [312, 434] width 208 height 27
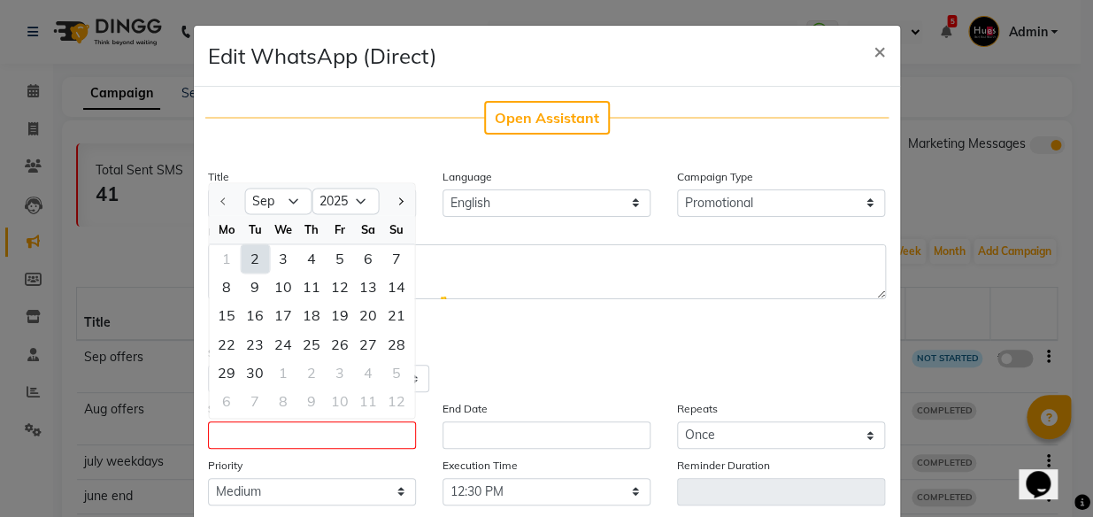
click at [249, 256] on div "2" at bounding box center [255, 259] width 28 height 28
type input "02-09-2025"
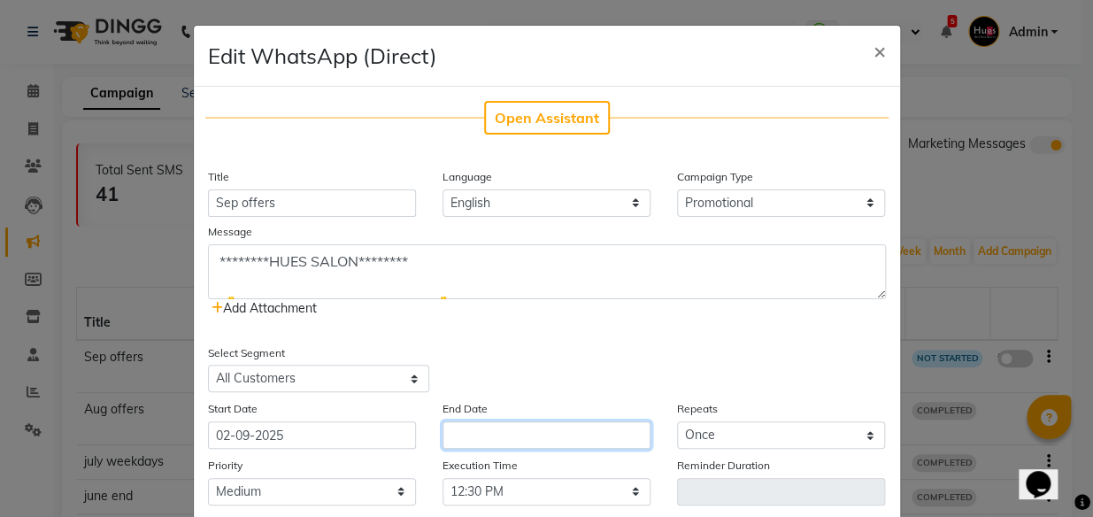
click at [530, 444] on input "text" at bounding box center [547, 434] width 208 height 27
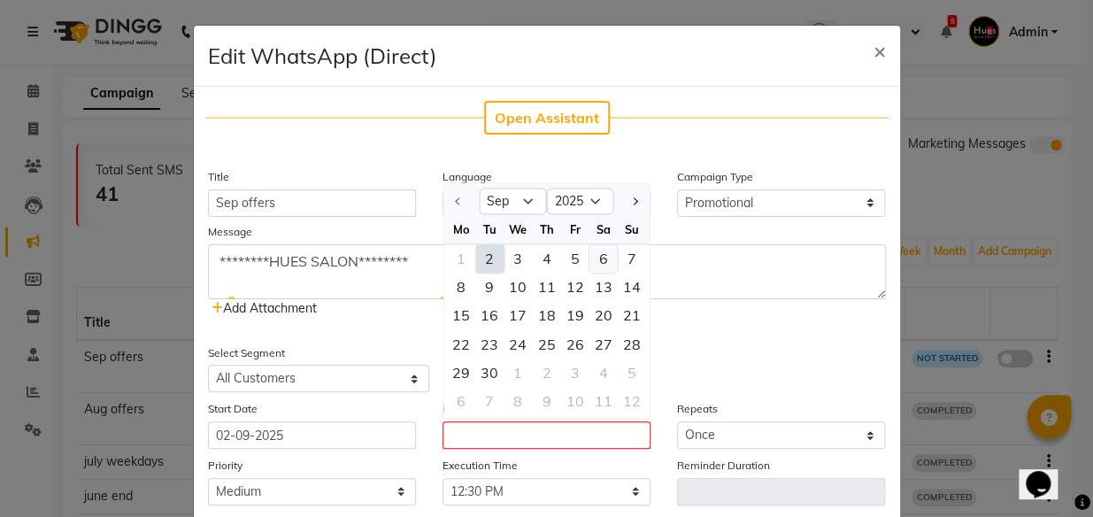
click at [600, 258] on div "6" at bounding box center [603, 259] width 28 height 28
type input "[DATE]"
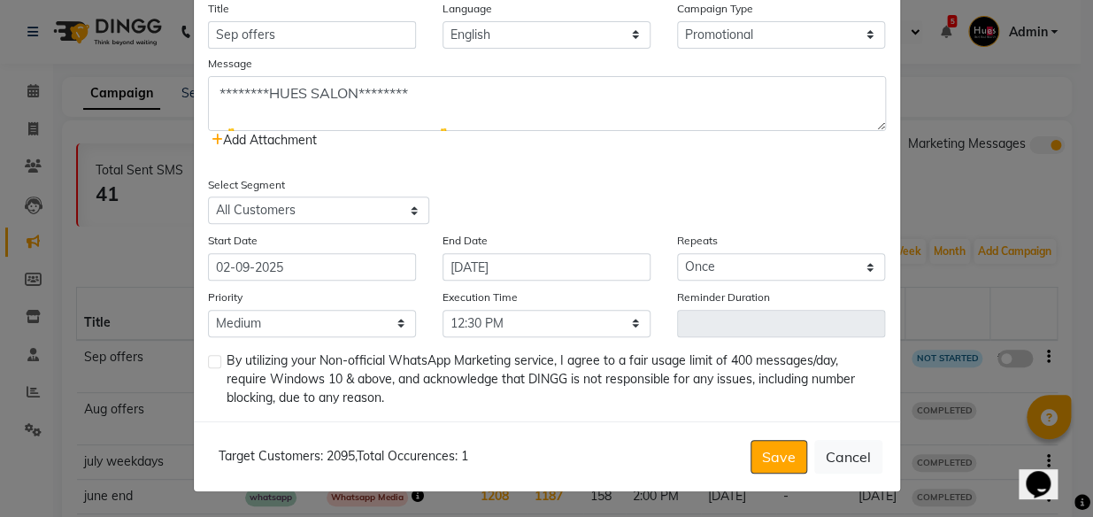
click at [212, 358] on label at bounding box center [214, 361] width 13 height 13
click at [212, 358] on input "checkbox" at bounding box center [214, 363] width 12 height 12
checkbox input "true"
click at [780, 456] on button "Save" at bounding box center [779, 457] width 57 height 34
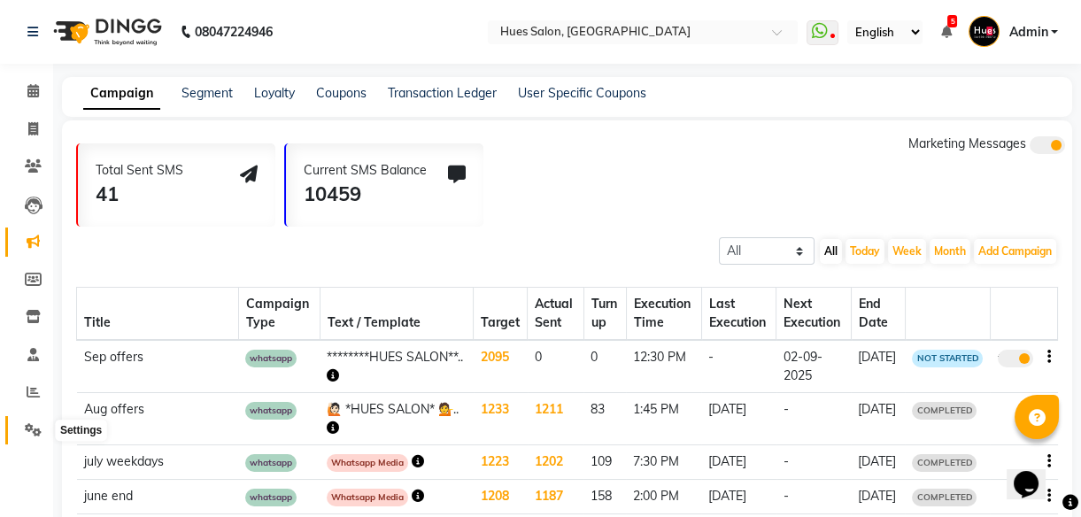
click at [35, 424] on icon at bounding box center [33, 429] width 17 height 13
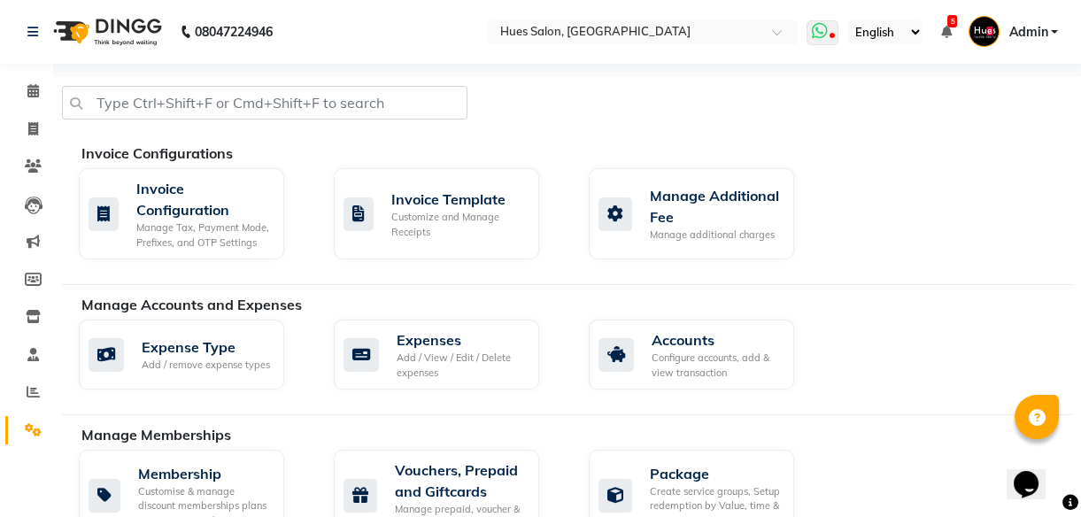
click at [833, 35] on icon at bounding box center [831, 37] width 5 height 9
click at [819, 28] on icon at bounding box center [819, 31] width 16 height 18
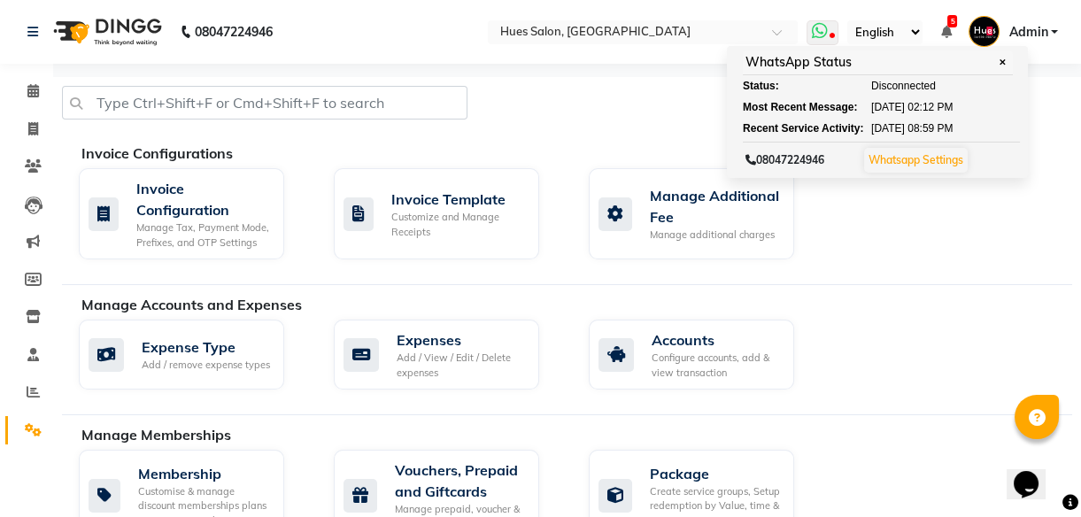
click at [942, 163] on link "Whatsapp Settings" at bounding box center [915, 159] width 95 height 13
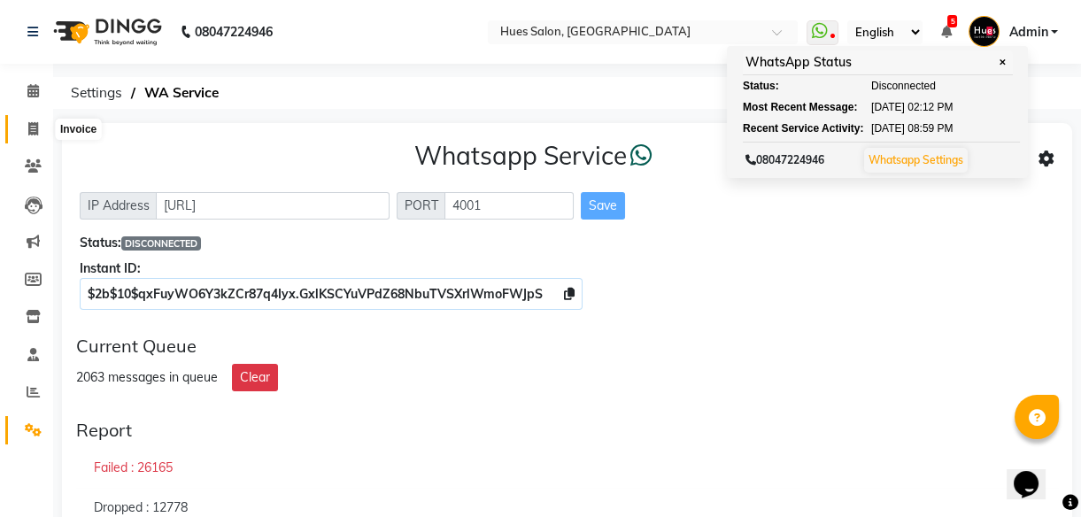
click at [32, 124] on icon at bounding box center [33, 128] width 10 height 13
select select "3460"
select select "service"
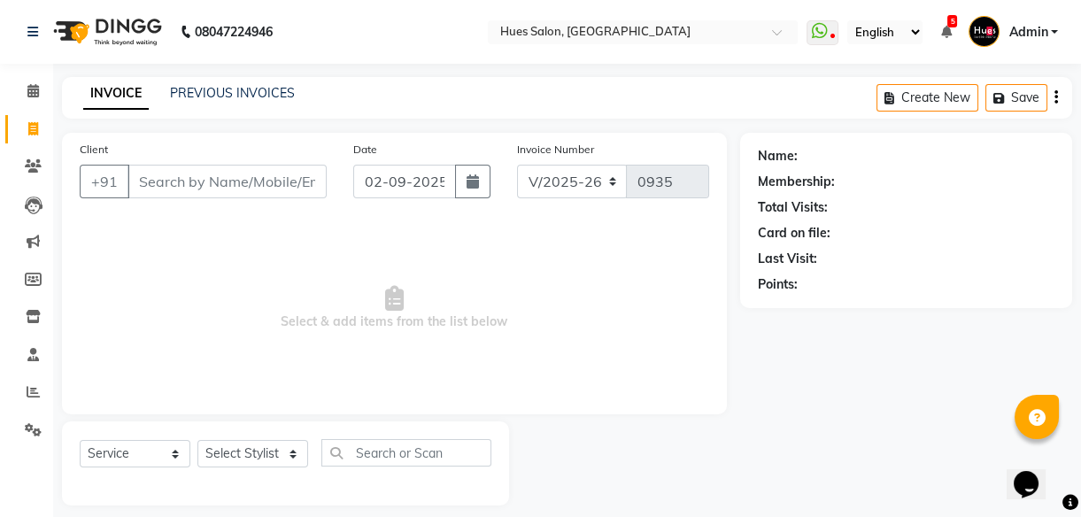
scroll to position [16, 0]
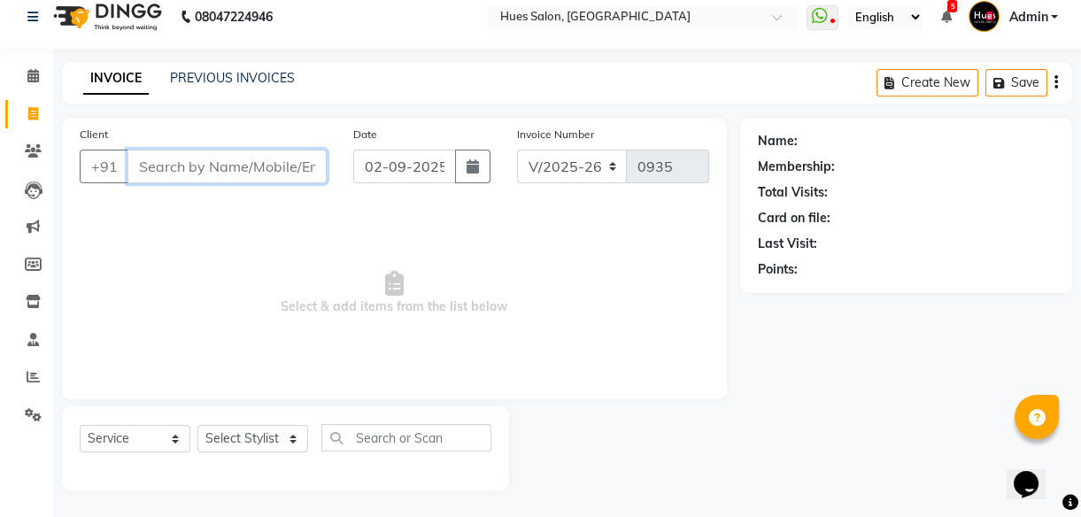
click at [248, 159] on input "Client" at bounding box center [226, 167] width 199 height 34
click at [190, 178] on input "Client" at bounding box center [226, 167] width 199 height 34
click at [169, 168] on input "Client" at bounding box center [226, 167] width 199 height 34
click at [177, 166] on input "Client" at bounding box center [226, 167] width 199 height 34
type input "8591551377"
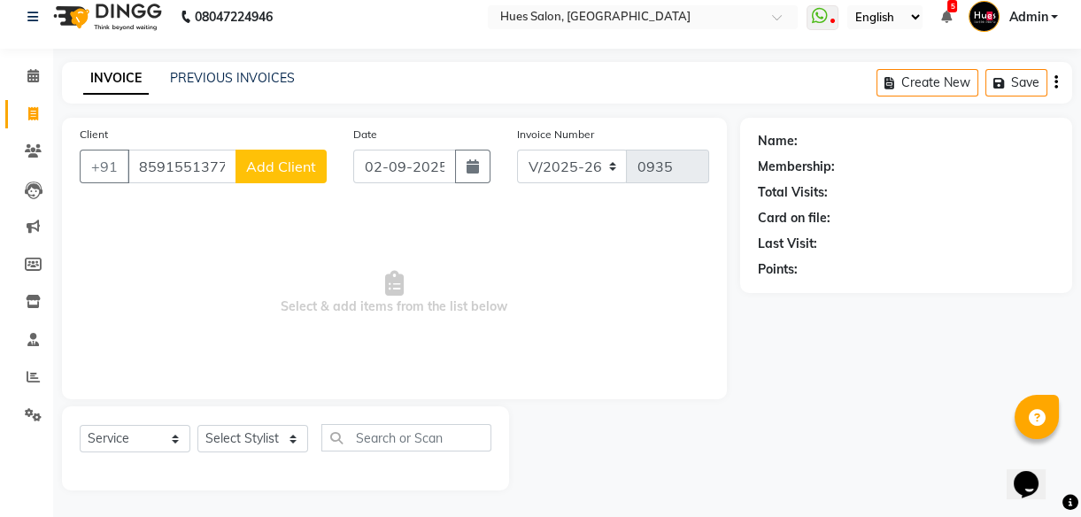
click at [304, 163] on span "Add Client" at bounding box center [281, 167] width 70 height 18
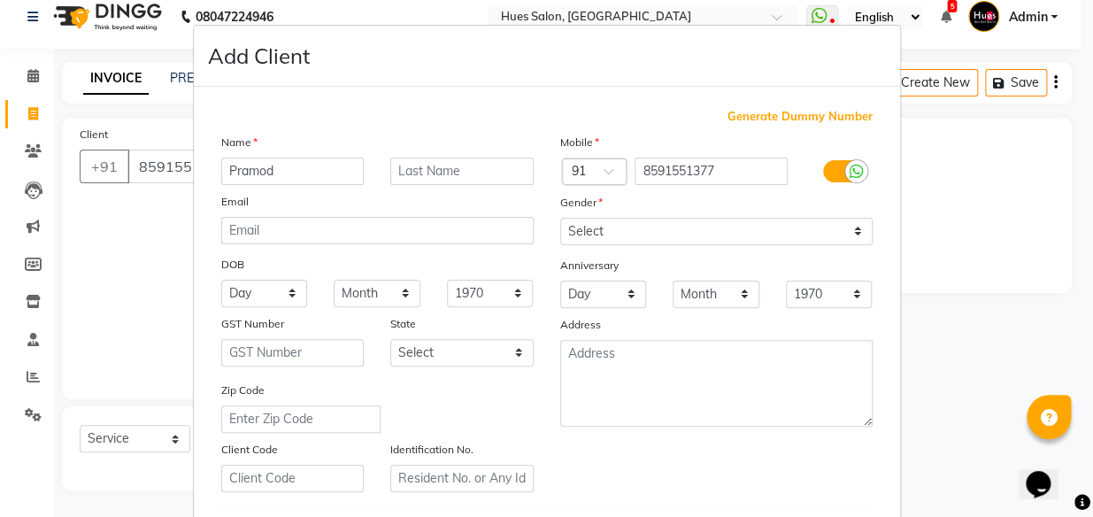
type input "Pramod"
click at [476, 180] on input "text" at bounding box center [461, 171] width 143 height 27
type input "khate"
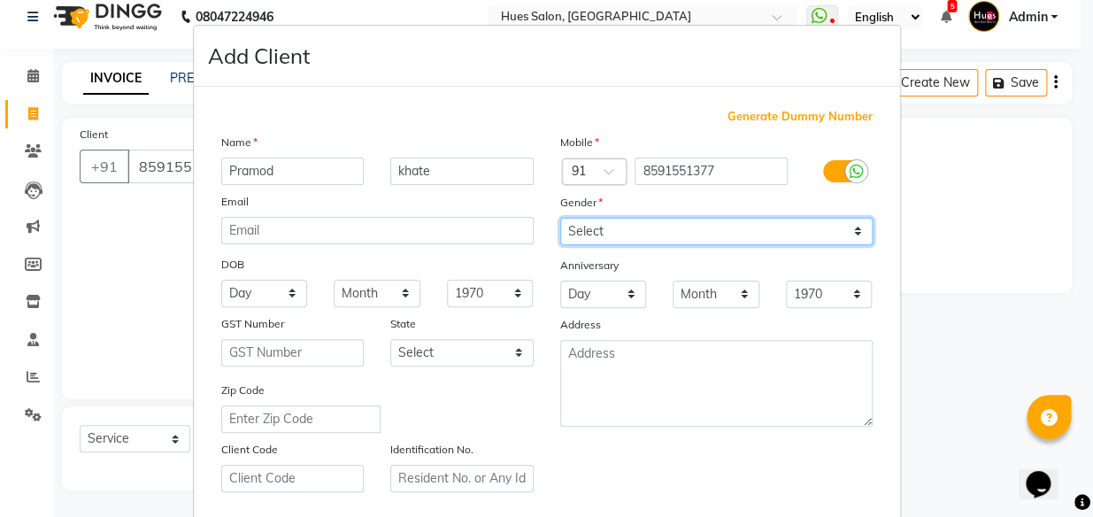
drag, startPoint x: 778, startPoint y: 232, endPoint x: 658, endPoint y: 285, distance: 130.7
click at [658, 285] on div "Mobile Country Code × 91 8591551377 Gender Select [DEMOGRAPHIC_DATA] [DEMOGRAPH…" at bounding box center [716, 312] width 339 height 359
select select "[DEMOGRAPHIC_DATA]"
click at [560, 218] on select "Select [DEMOGRAPHIC_DATA] [DEMOGRAPHIC_DATA] Other Prefer Not To Say" at bounding box center [716, 231] width 312 height 27
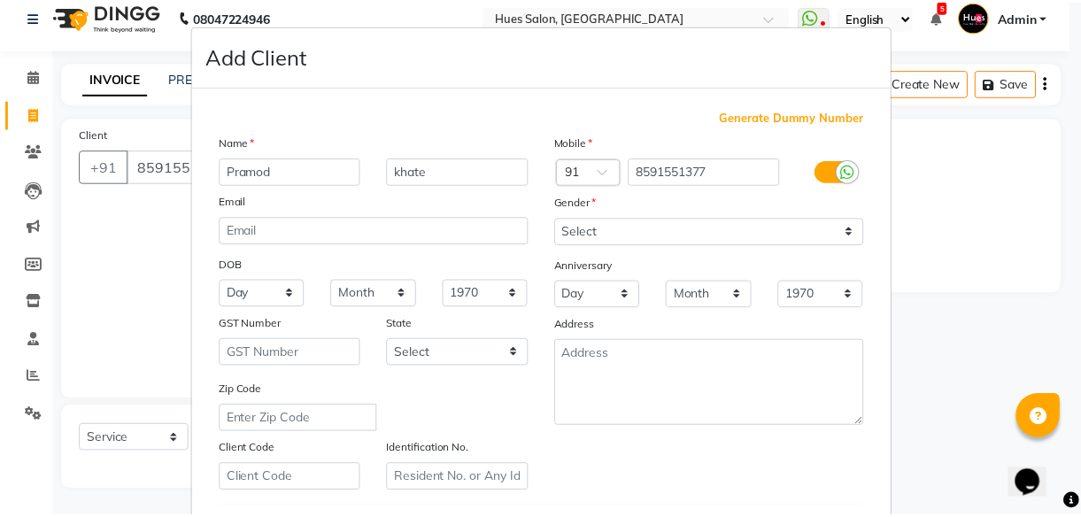
scroll to position [305, 0]
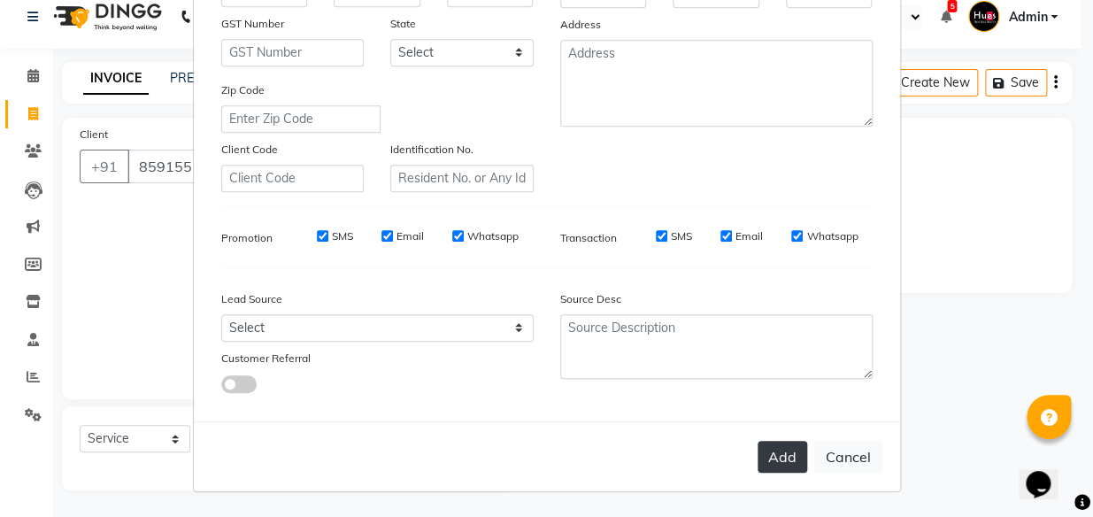
click at [773, 450] on button "Add" at bounding box center [783, 457] width 50 height 32
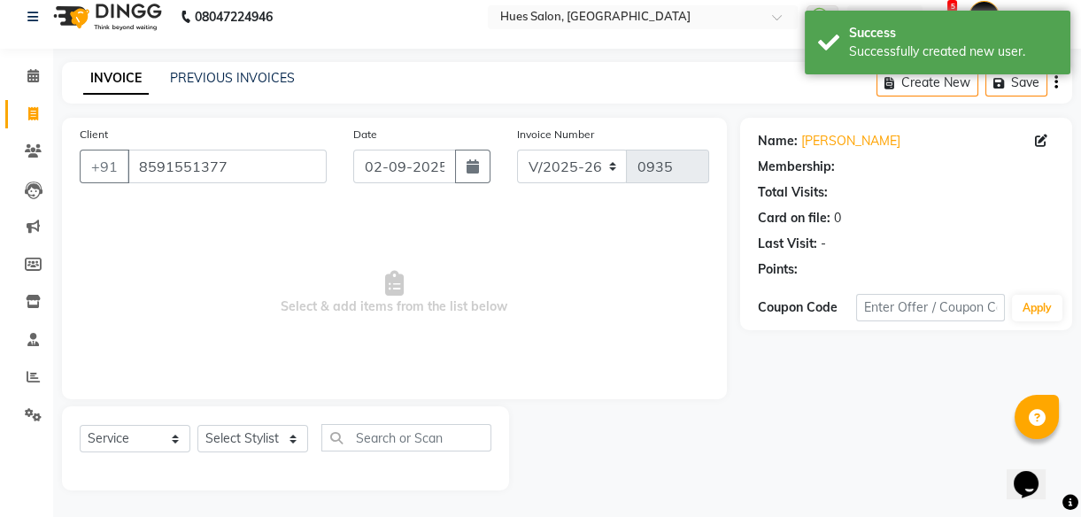
select select "1: Object"
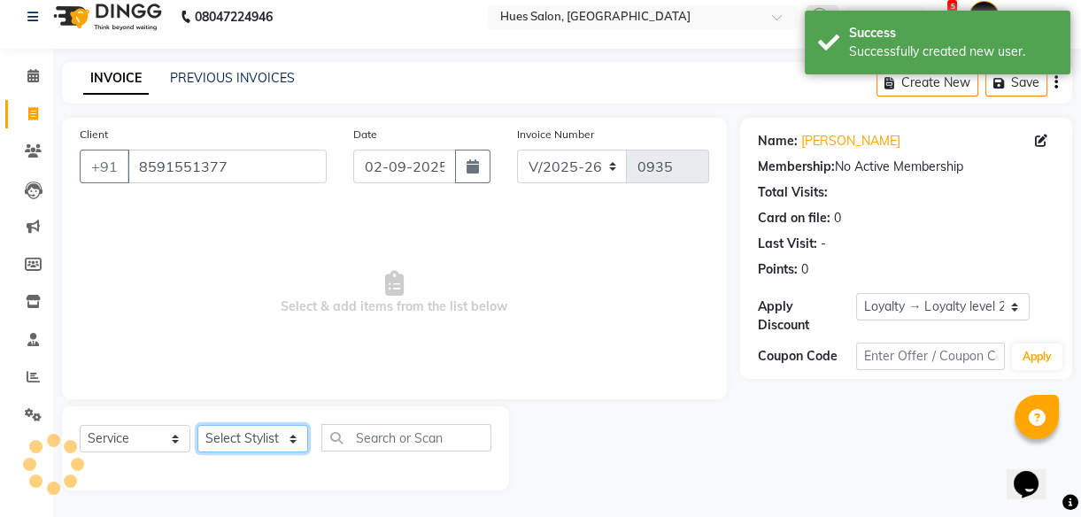
click at [272, 442] on select "Select Stylist [PERSON_NAME] [PERSON_NAME] Office [PERSON_NAME] [PERSON_NAME] […" at bounding box center [252, 438] width 111 height 27
select select "69218"
click at [197, 425] on select "Select Stylist [PERSON_NAME] [PERSON_NAME] Office [PERSON_NAME] [PERSON_NAME] […" at bounding box center [252, 438] width 111 height 27
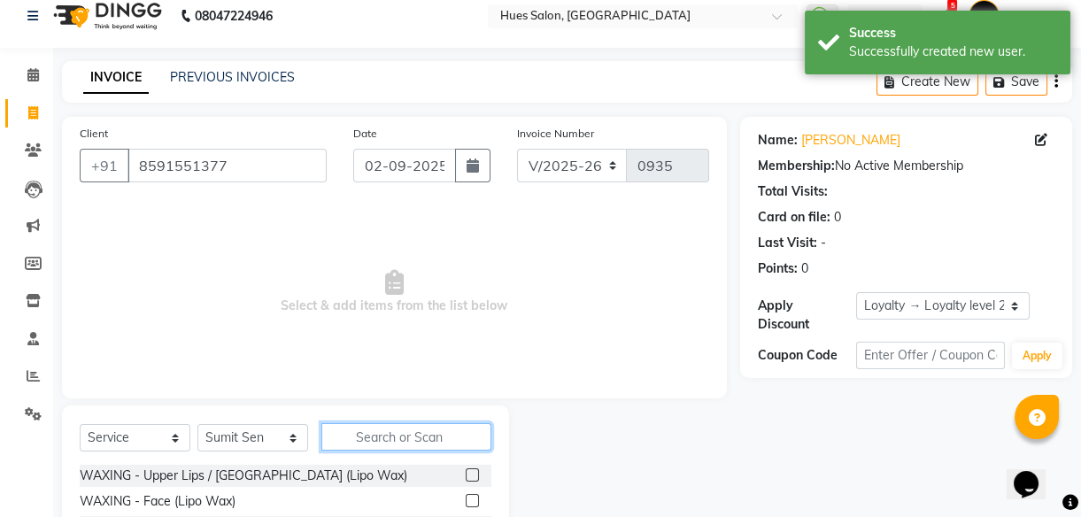
click at [433, 435] on input "text" at bounding box center [406, 436] width 170 height 27
type input "desi"
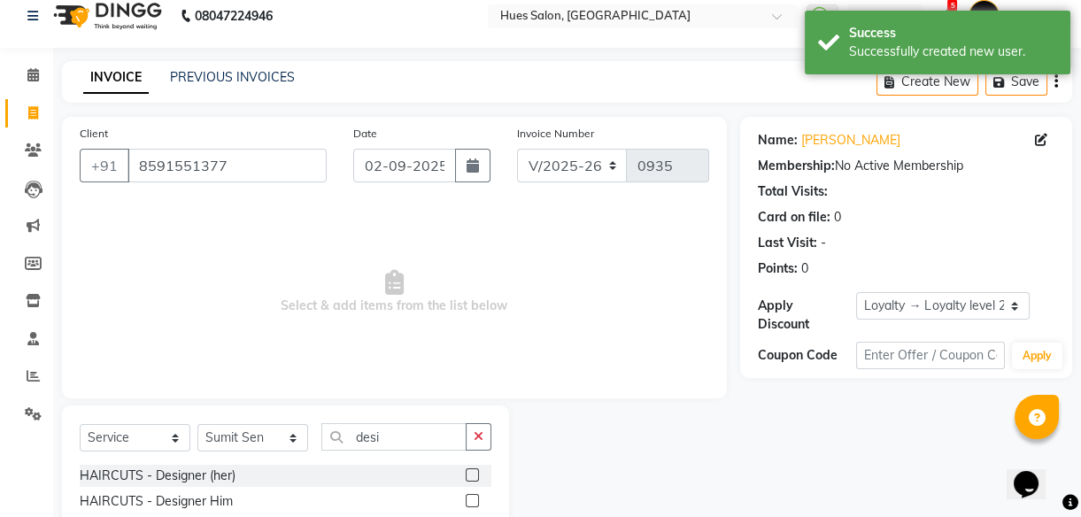
click at [465, 496] on div "HAIRCUTS - Designer Him" at bounding box center [286, 501] width 412 height 22
click at [474, 501] on label at bounding box center [472, 500] width 13 height 13
click at [474, 501] on input "checkbox" at bounding box center [472, 502] width 12 height 12
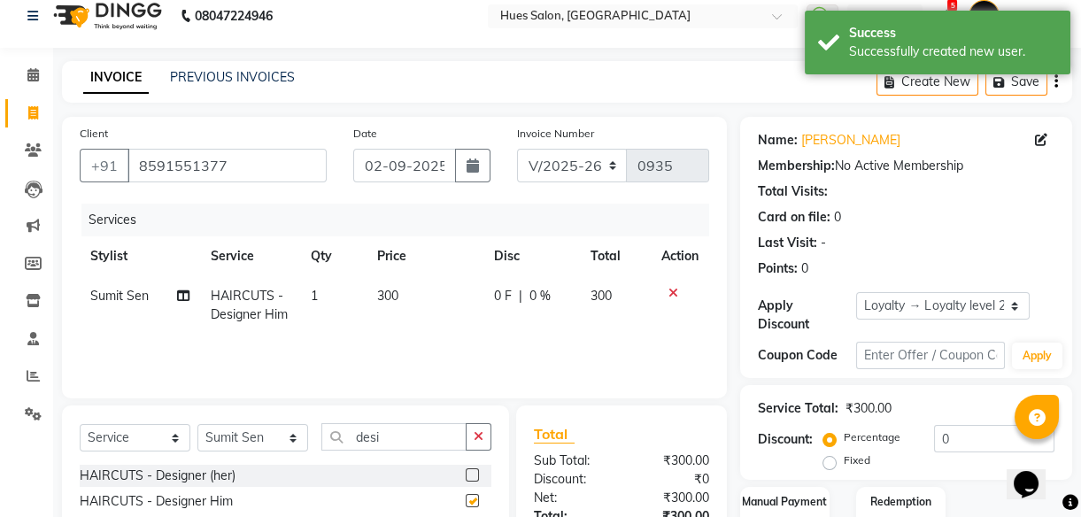
checkbox input "false"
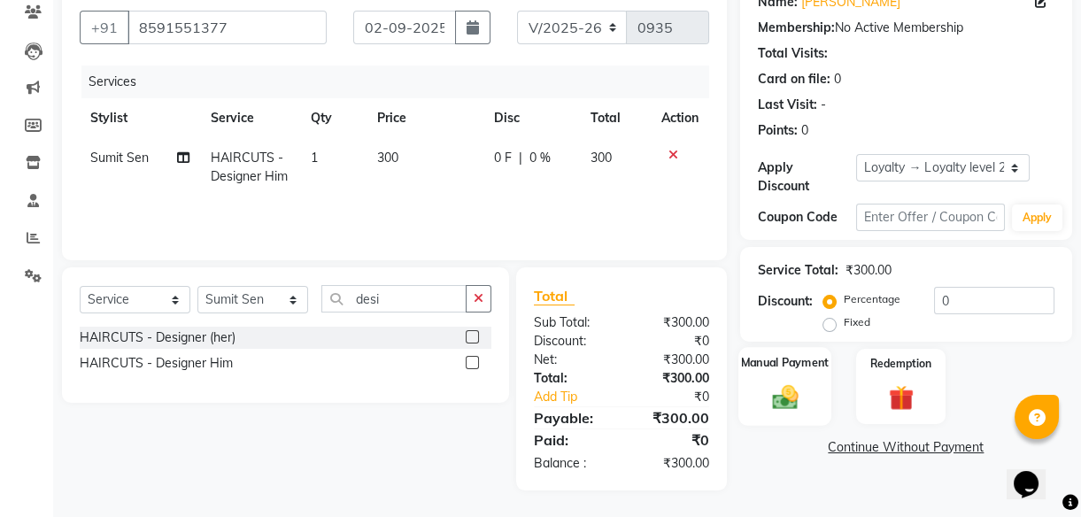
click at [783, 403] on img at bounding box center [784, 396] width 42 height 30
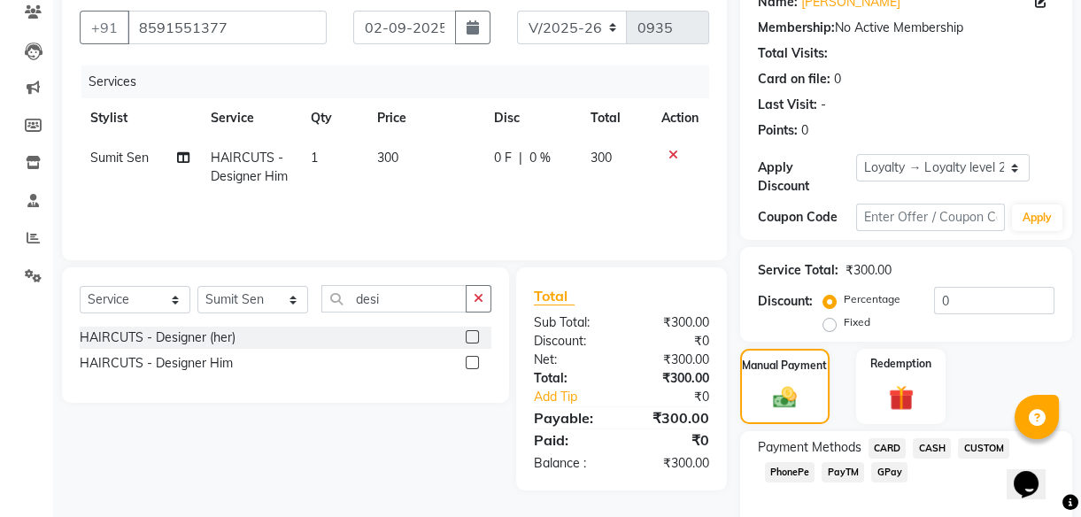
scroll to position [236, 0]
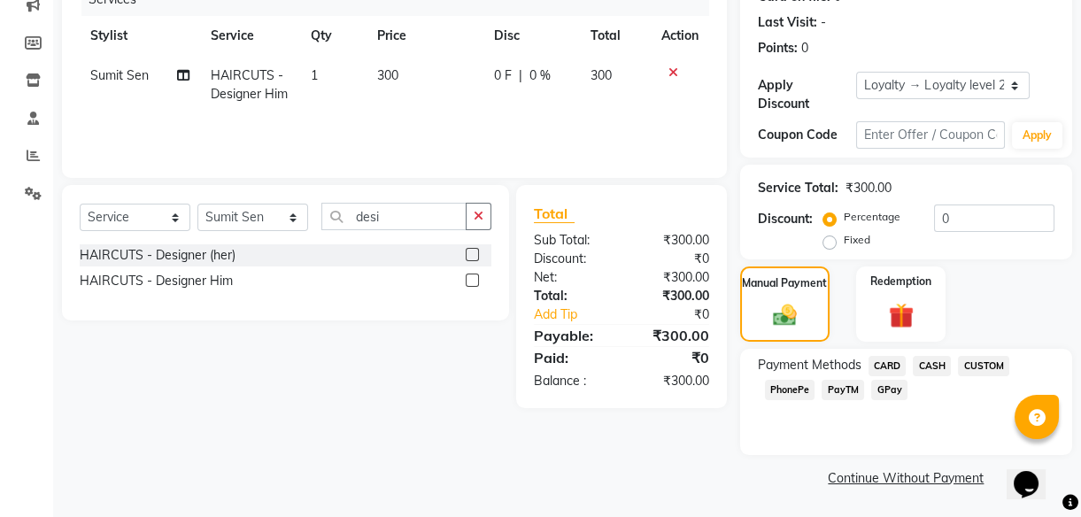
click at [780, 392] on span "PhonePe" at bounding box center [790, 390] width 50 height 20
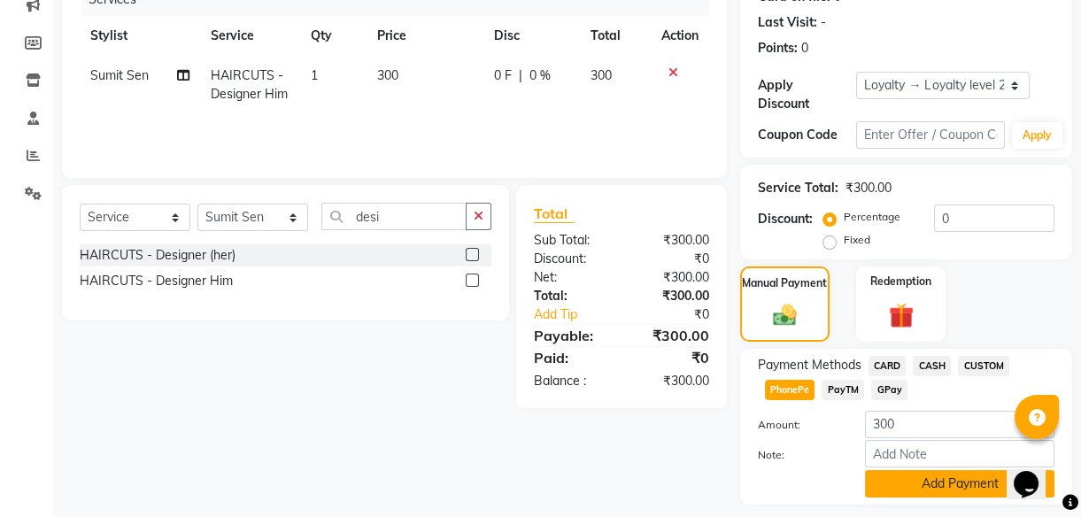
click at [991, 488] on button "Add Payment" at bounding box center [959, 483] width 189 height 27
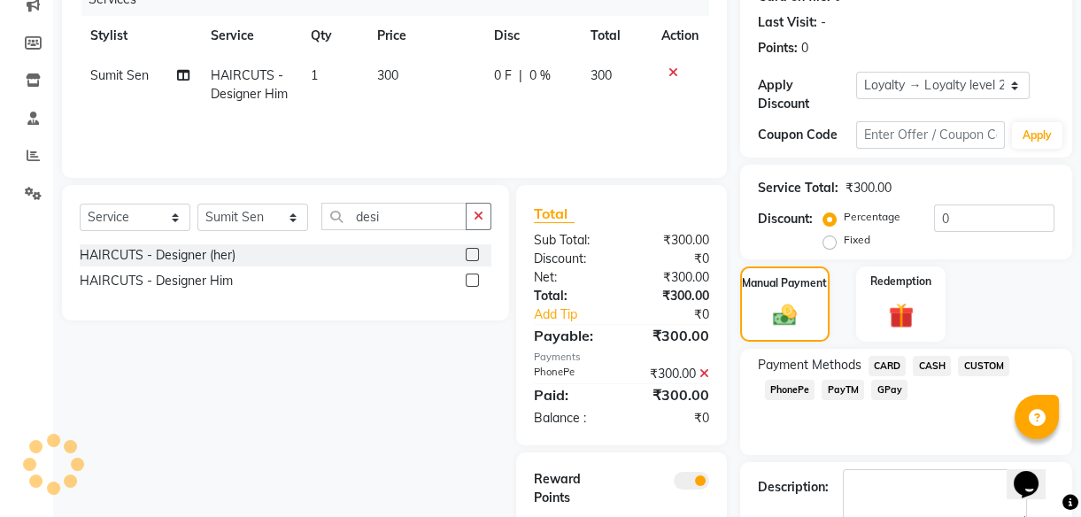
scroll to position [315, 0]
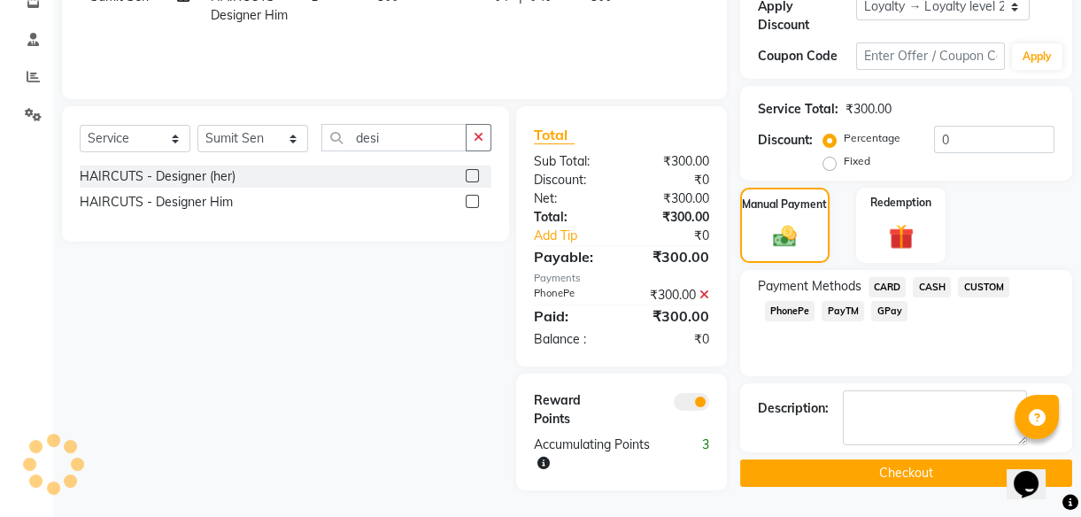
click at [894, 466] on button "Checkout" at bounding box center [906, 472] width 332 height 27
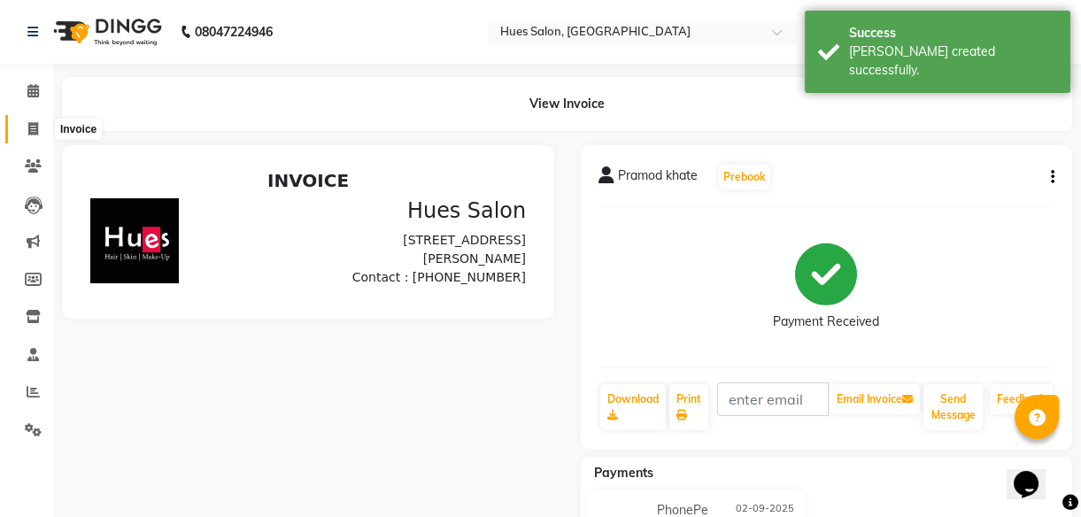
click at [33, 127] on icon at bounding box center [33, 128] width 10 height 13
select select "service"
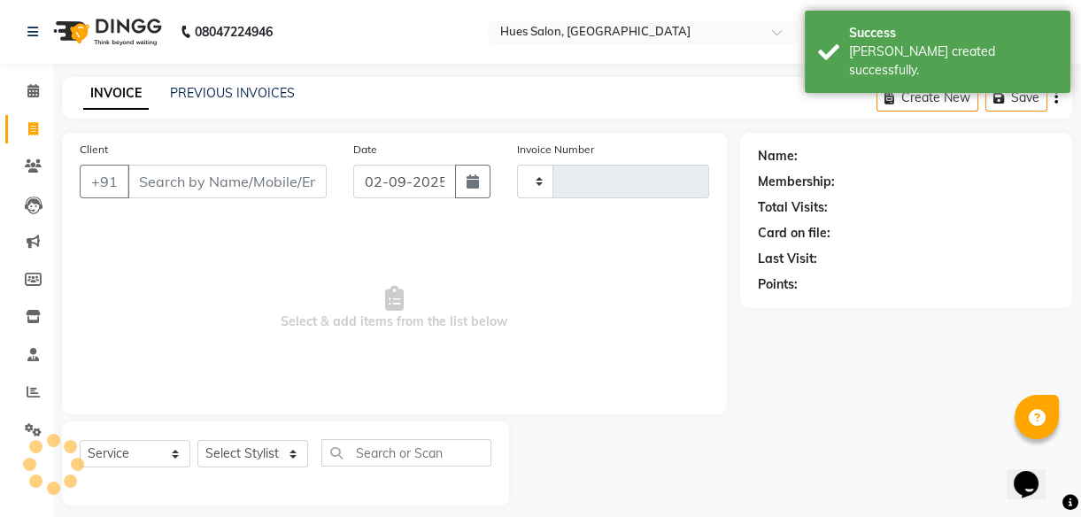
scroll to position [16, 0]
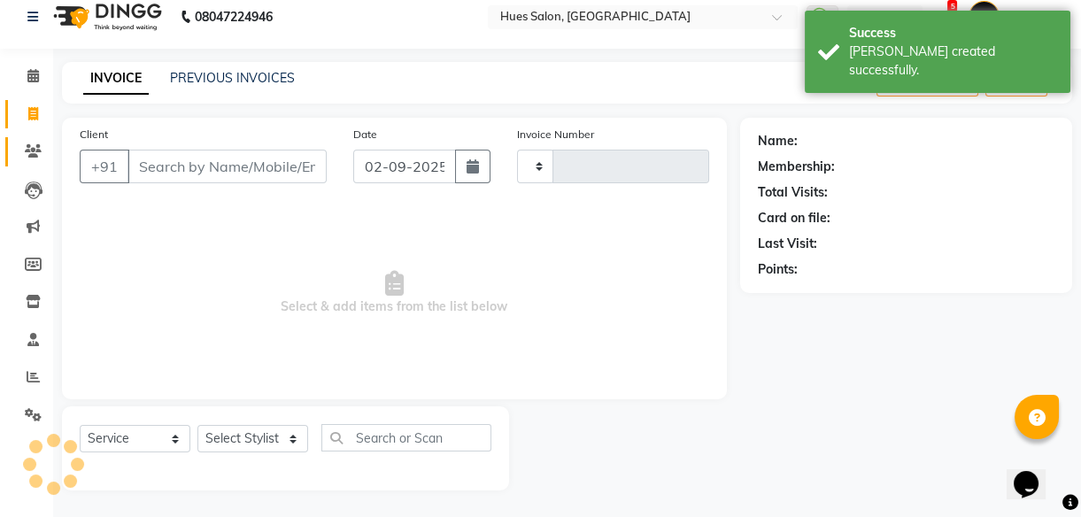
type input "0936"
select select "3460"
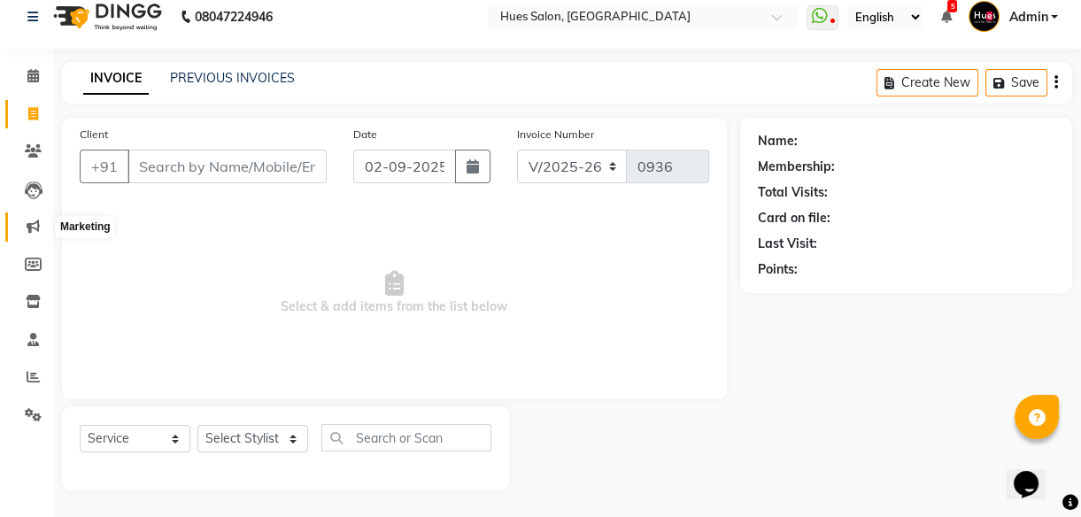
click at [40, 222] on span at bounding box center [33, 227] width 31 height 20
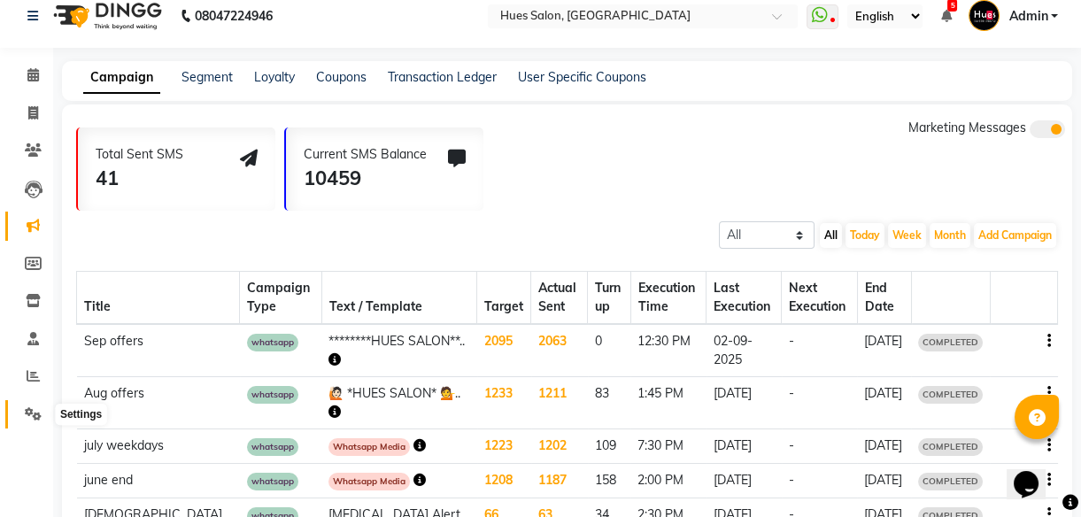
click at [33, 407] on icon at bounding box center [33, 413] width 17 height 13
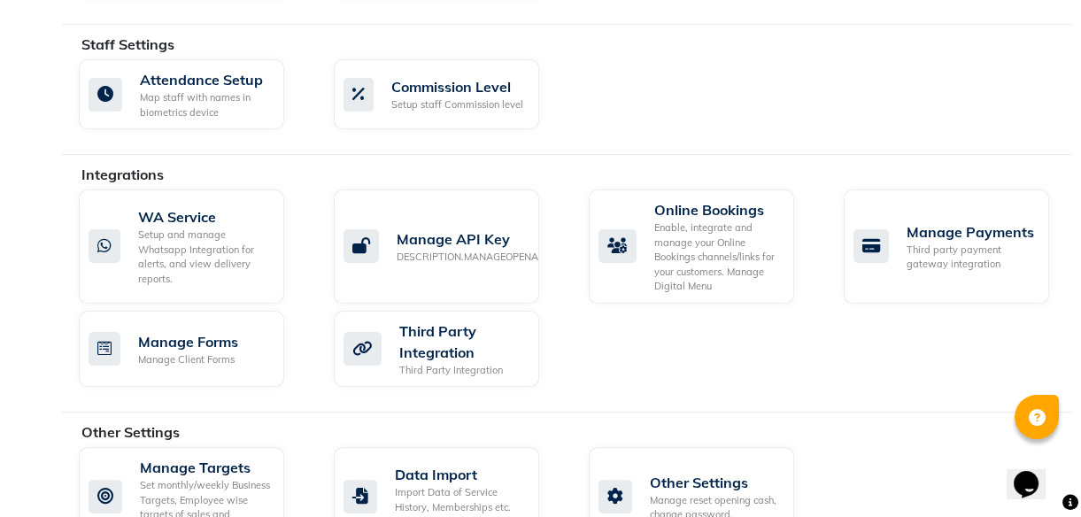
scroll to position [1067, 0]
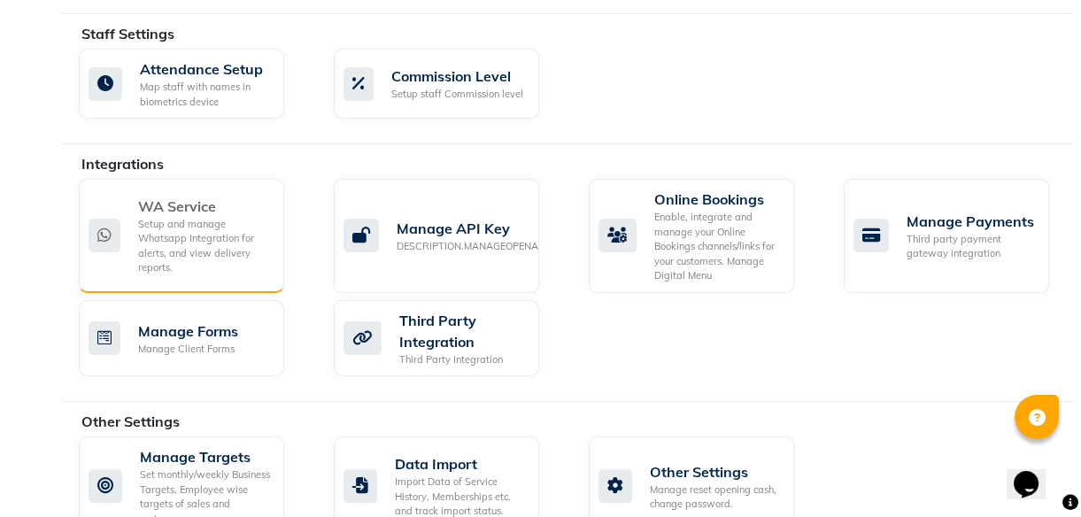
click at [243, 221] on div "Setup and manage Whatsapp Integration for alerts, and view delivery reports." at bounding box center [204, 246] width 132 height 58
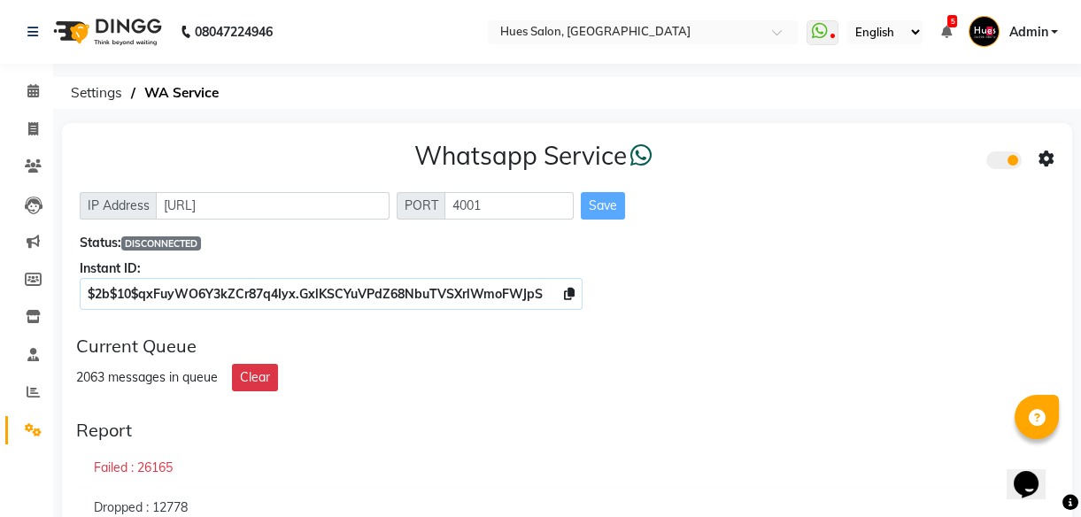
click at [920, 370] on div "2063 messages in queue Clear" at bounding box center [567, 377] width 982 height 27
click at [818, 22] on icon at bounding box center [819, 31] width 16 height 18
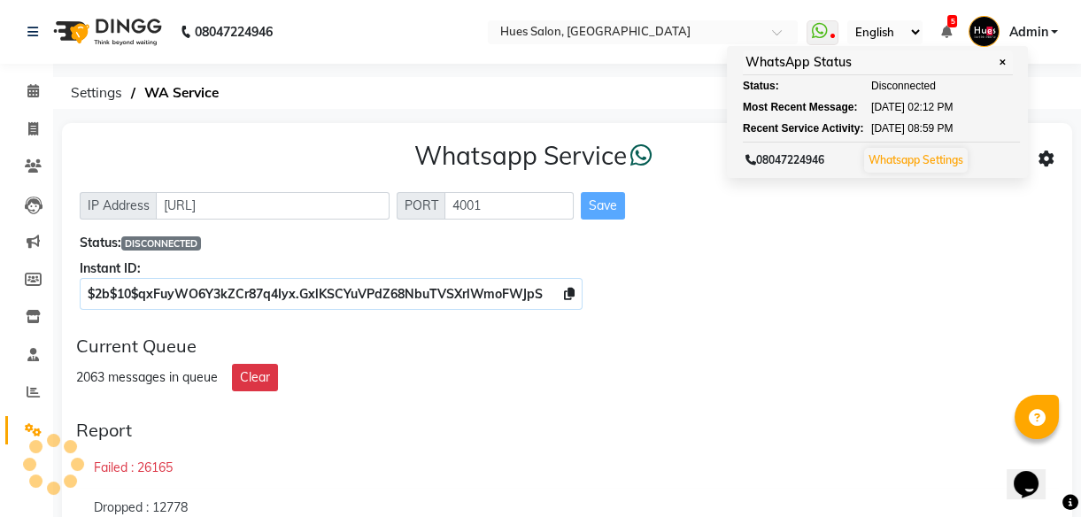
click at [754, 371] on div "2063 messages in queue Clear" at bounding box center [567, 377] width 982 height 27
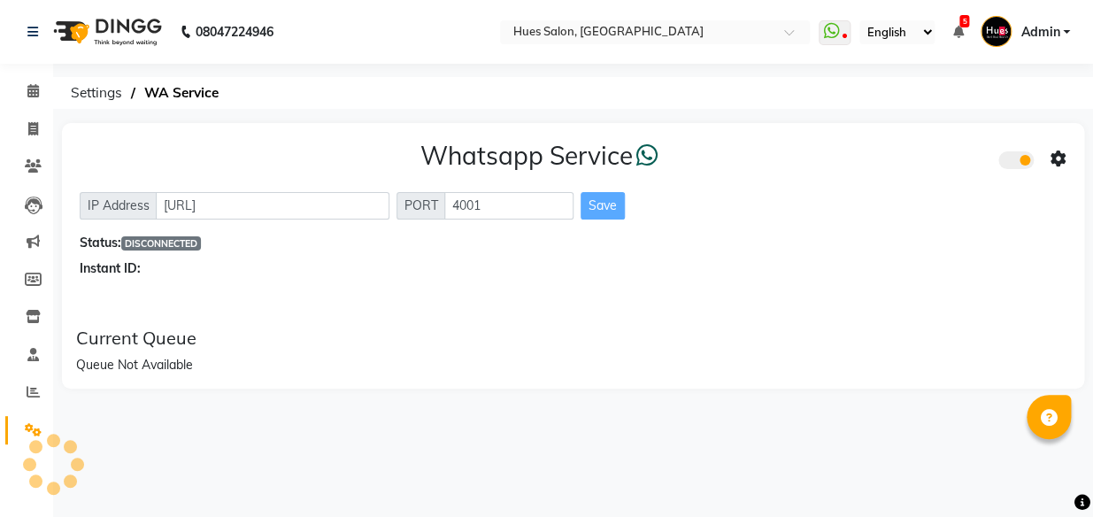
select select "en"
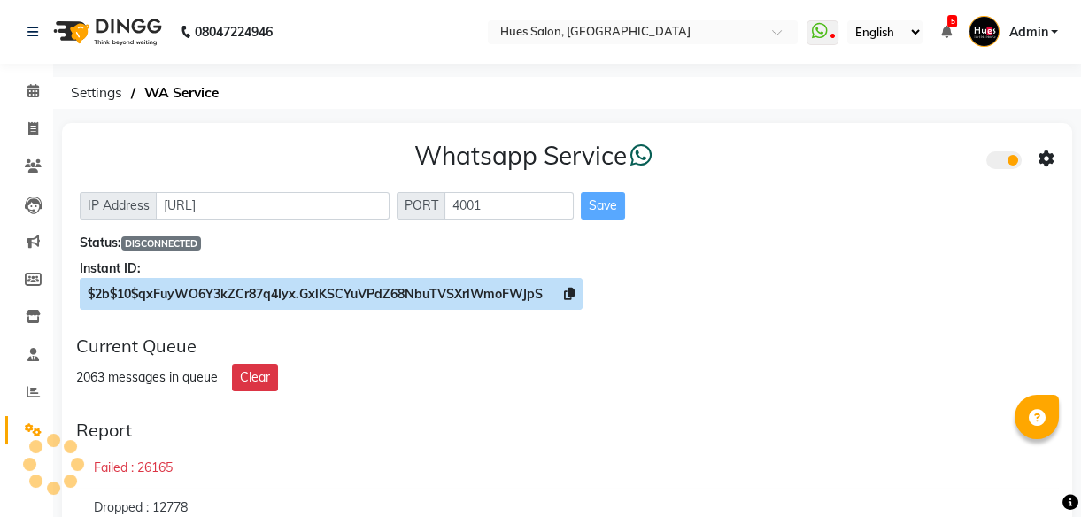
click at [564, 288] on icon at bounding box center [569, 294] width 11 height 12
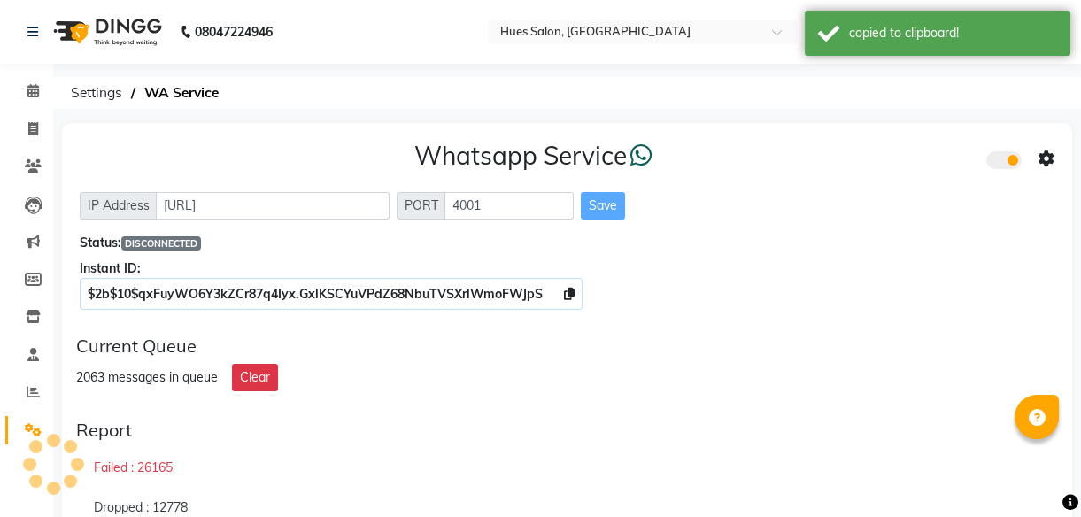
click at [1042, 153] on icon at bounding box center [1046, 159] width 16 height 16
click at [827, 137] on div "Whatsapp Settings" at bounding box center [917, 140] width 203 height 22
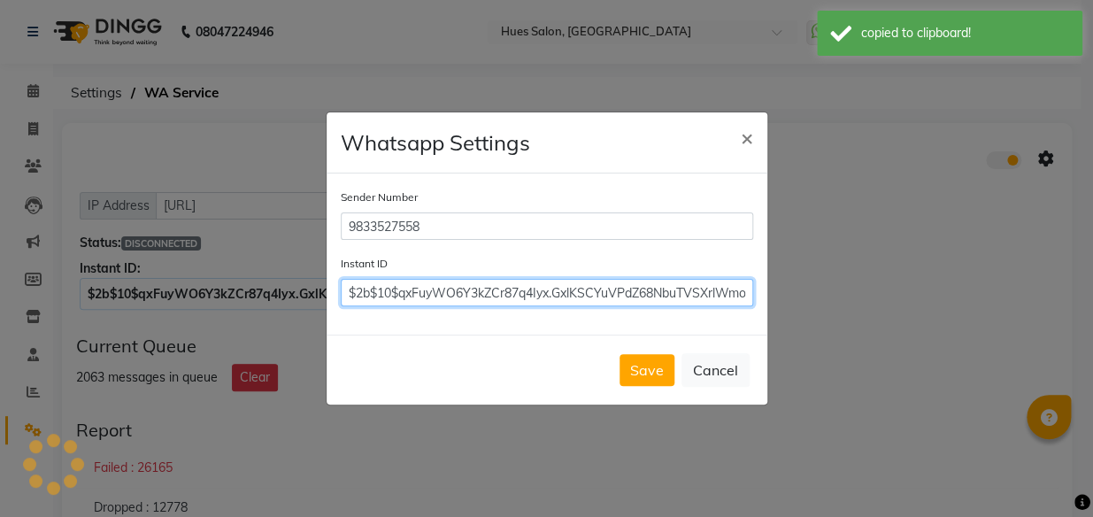
click at [601, 289] on input "$2b$10$qxFuyWO6Y3kZCr87q4Iyx.GxlKSCYuVPdZ68NbuTVSXrlWmoFWJpS" at bounding box center [547, 292] width 412 height 27
paste input "$2b$10$qxFuyWO6Y3kZCr87q4Iyx.GxlKSCYuVPdZ68NbuTVSXrlWmoFWJpS"
type input "$2b$10$qxFuyWO6Y3kZCr87q4Iyx.GxlKSCYuVPdZ68NbuTVSXrlWmoFWJpS"
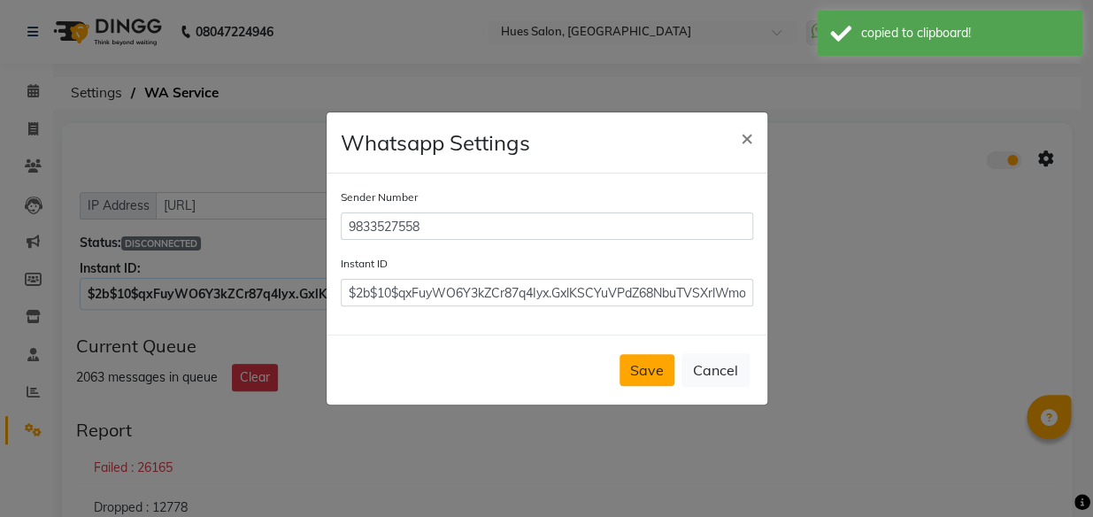
click at [637, 368] on button "Save" at bounding box center [647, 370] width 55 height 32
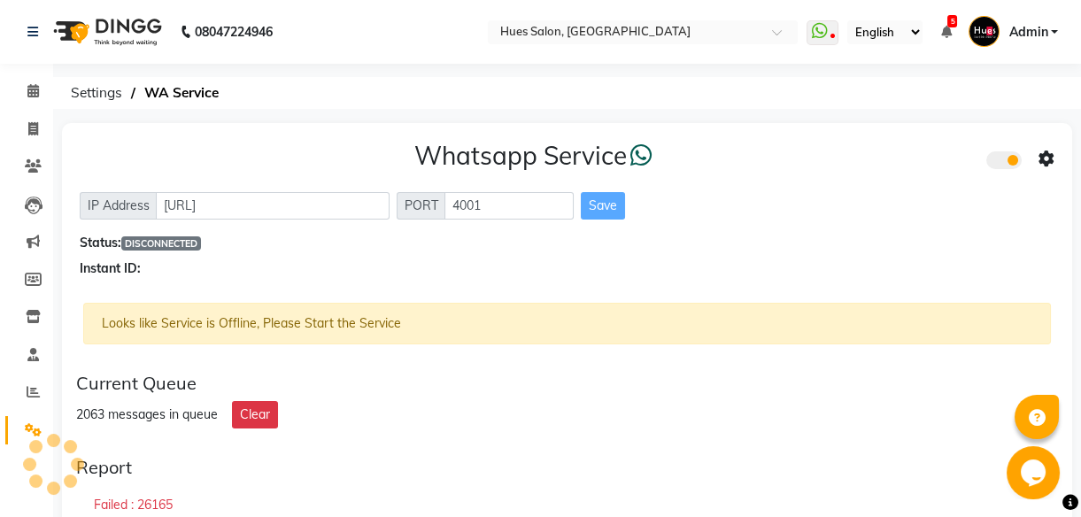
click at [693, 427] on div "Current Queue 2063 messages in queue Clear" at bounding box center [567, 401] width 996 height 70
